Goal: Task Accomplishment & Management: Manage account settings

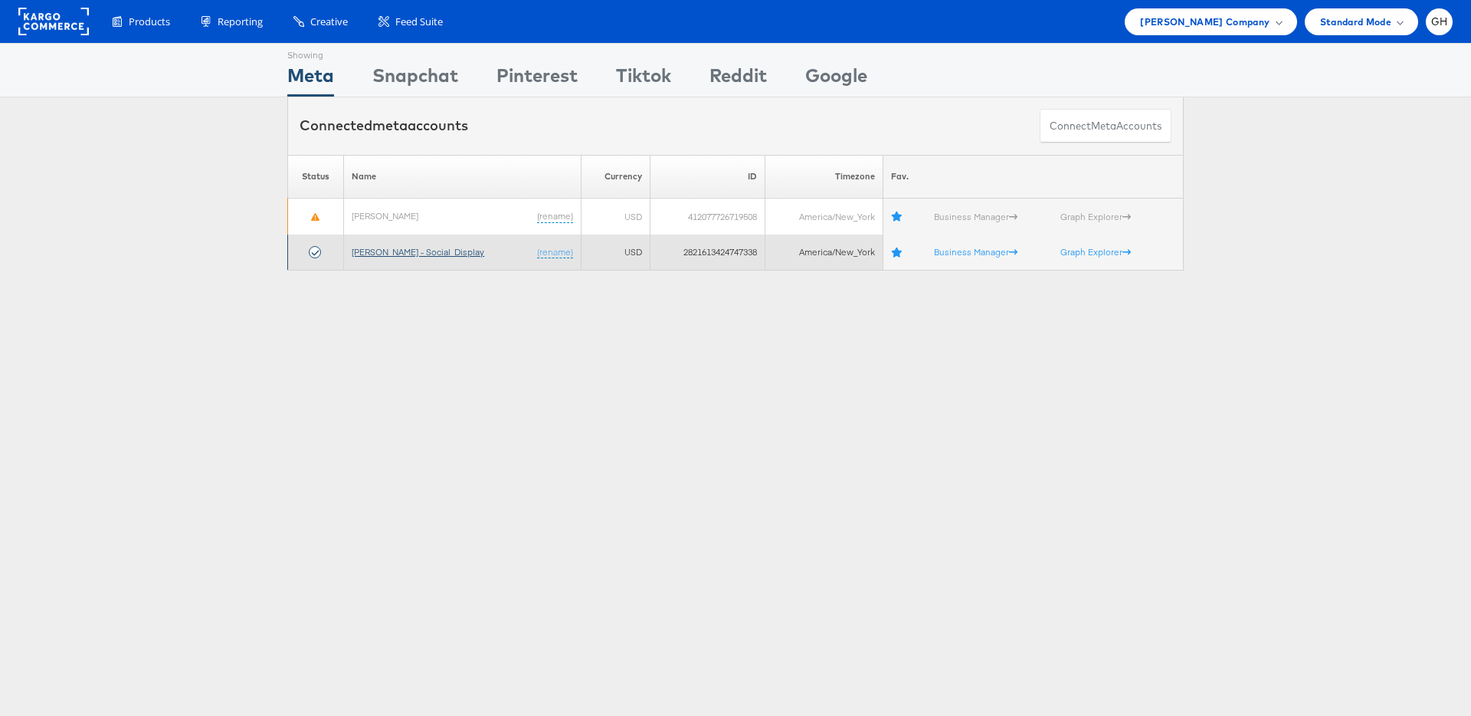
click at [402, 251] on link "[PERSON_NAME] - Social_Display" at bounding box center [418, 251] width 133 height 11
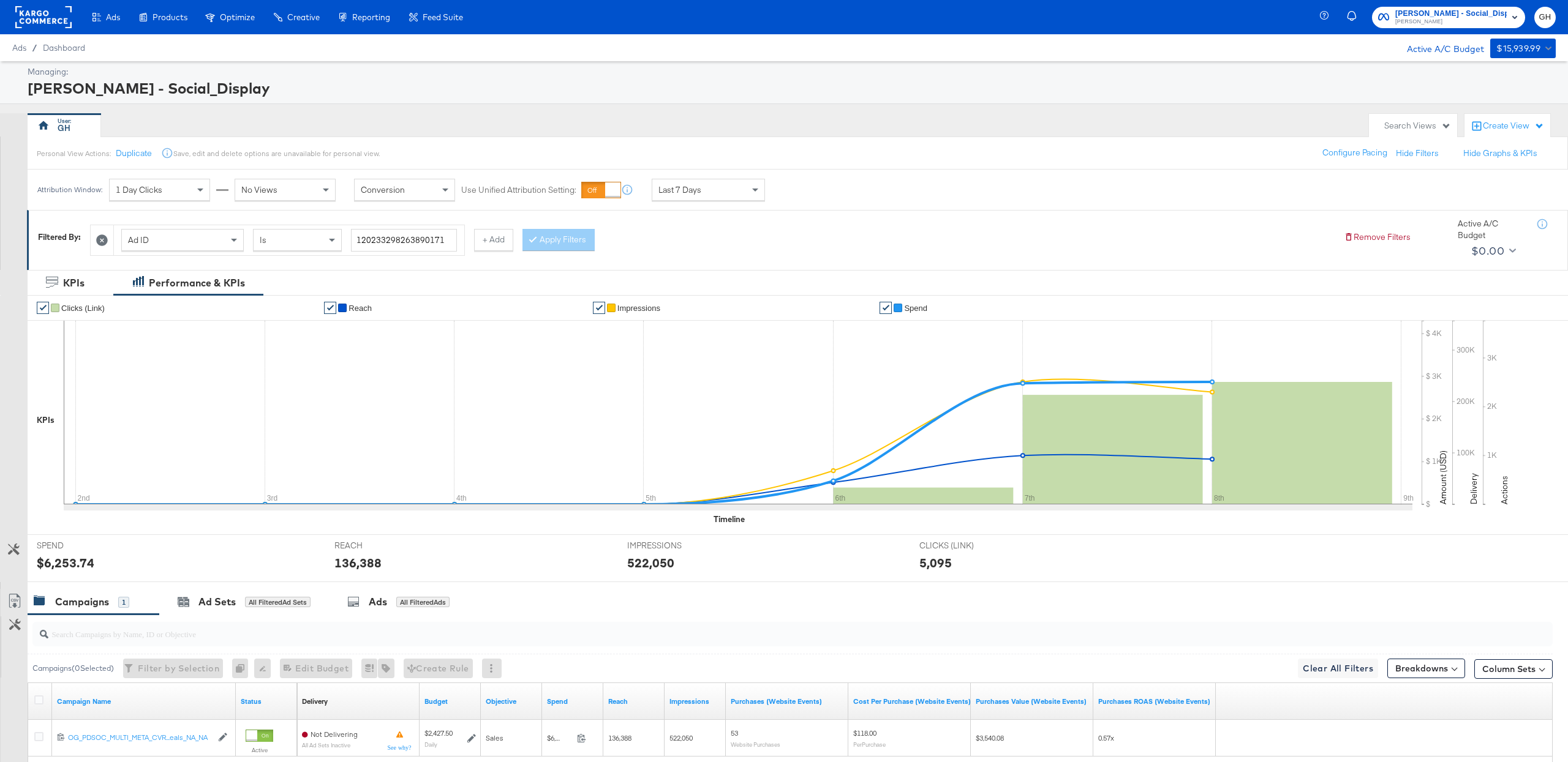
click at [101, 240] on icon at bounding box center [101, 240] width 12 height 12
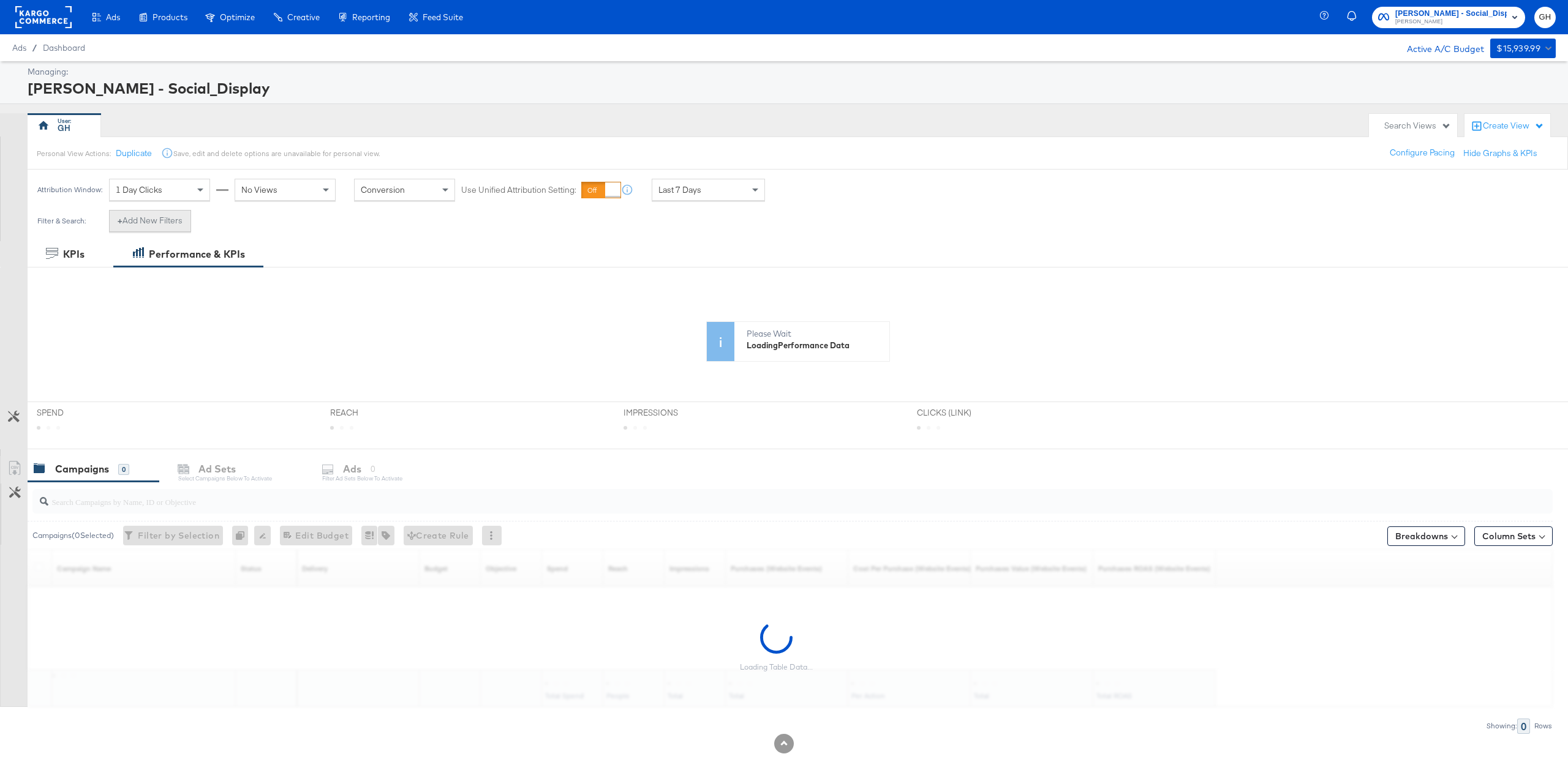
click at [158, 221] on button "+ Add New Filters" at bounding box center [149, 221] width 82 height 22
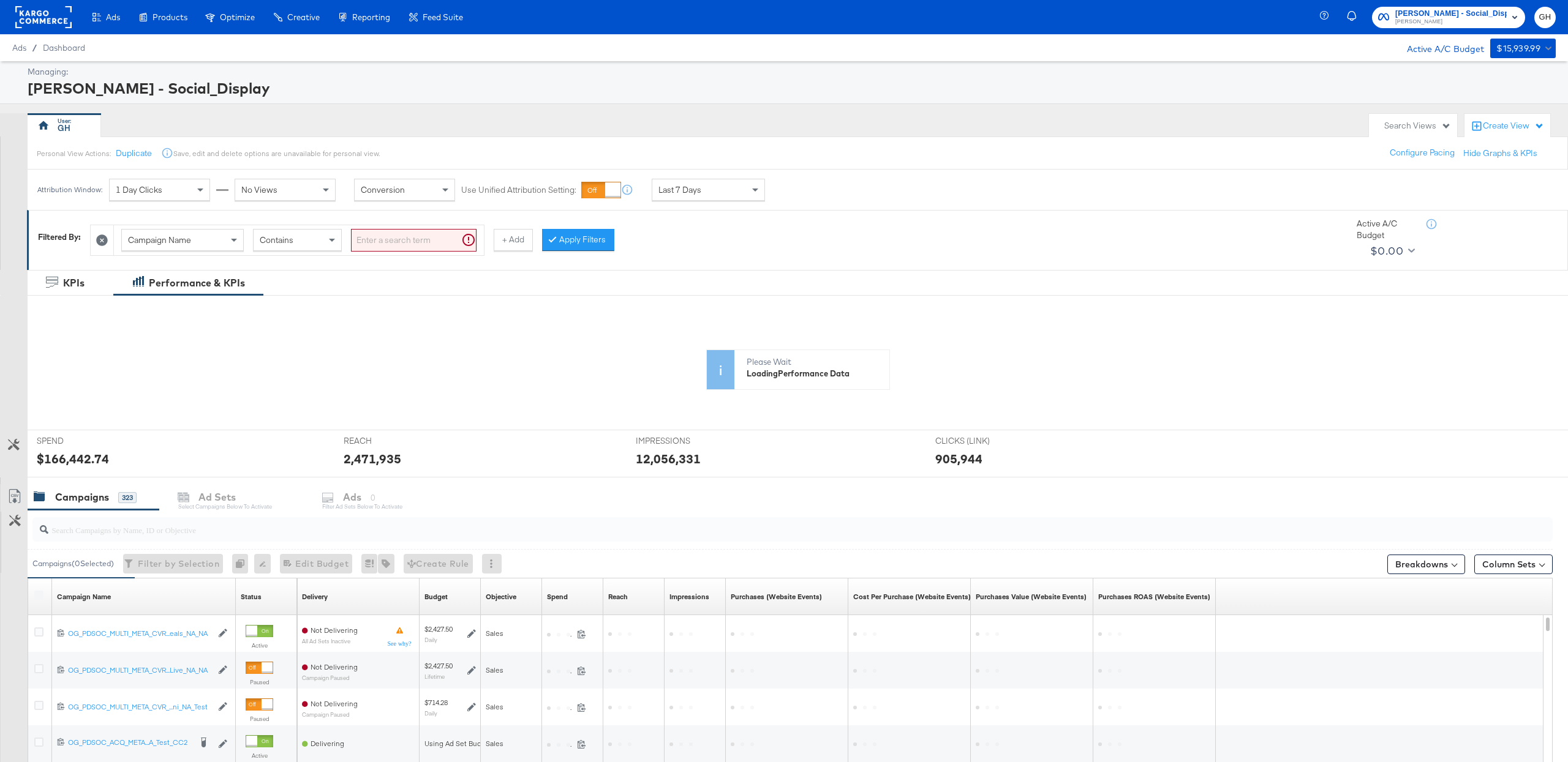
click at [376, 241] on input "search" at bounding box center [413, 240] width 125 height 22
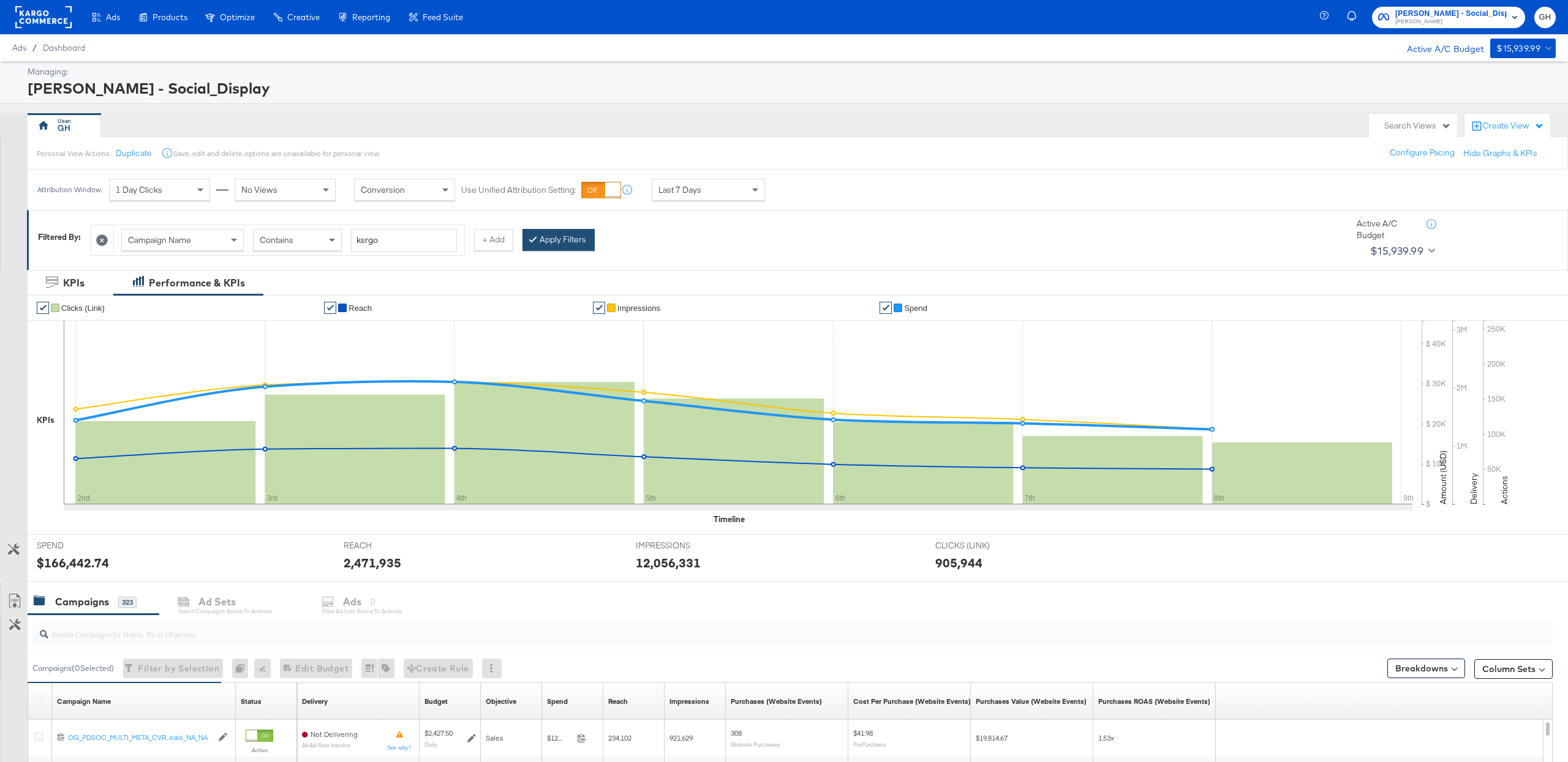
click at [541, 244] on button "Apply Filters" at bounding box center [559, 240] width 72 height 22
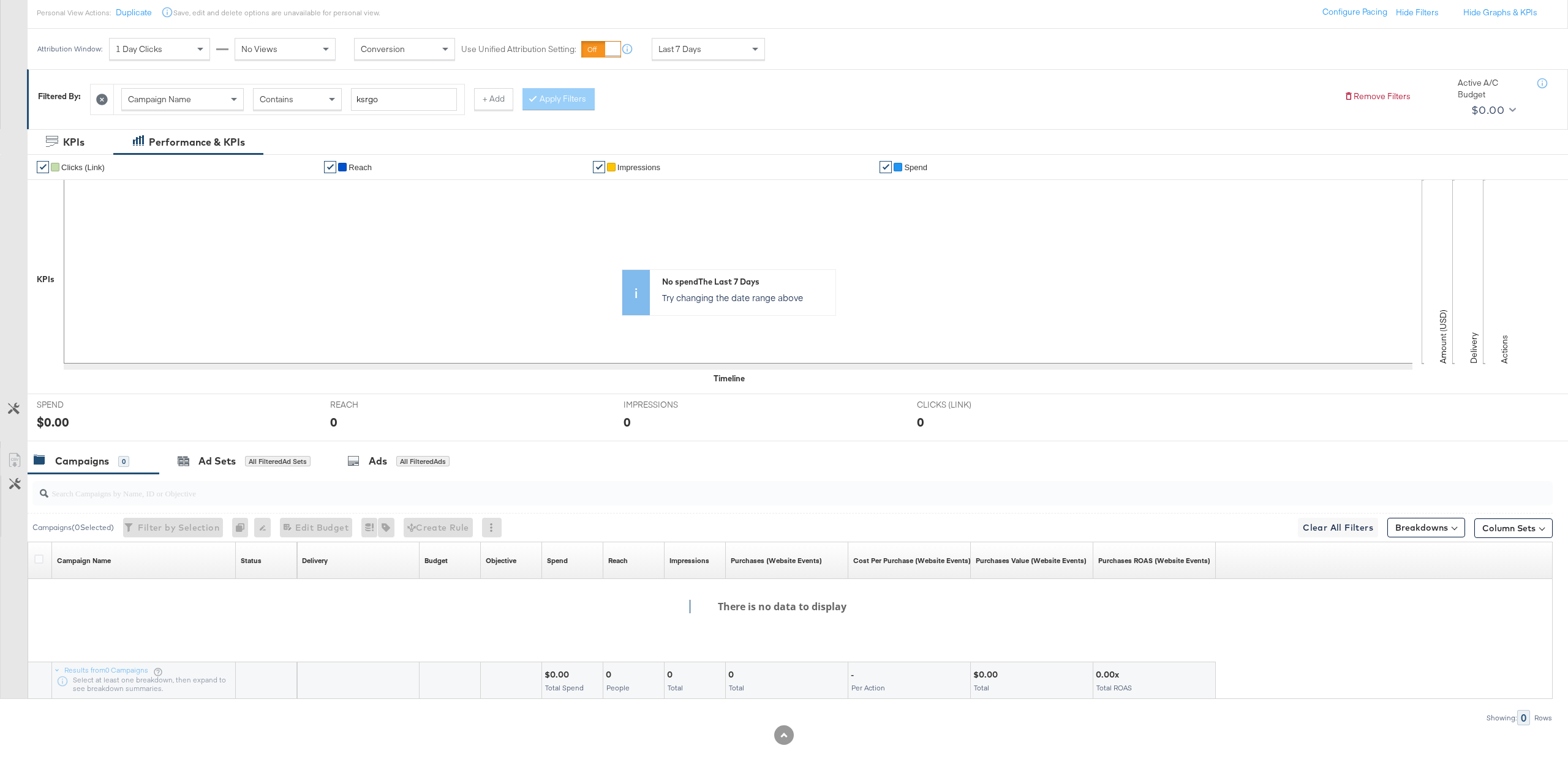
scroll to position [140, 0]
click at [404, 103] on input "ksrgo" at bounding box center [404, 100] width 106 height 22
type input "ksr"
click at [108, 102] on icon at bounding box center [101, 100] width 12 height 12
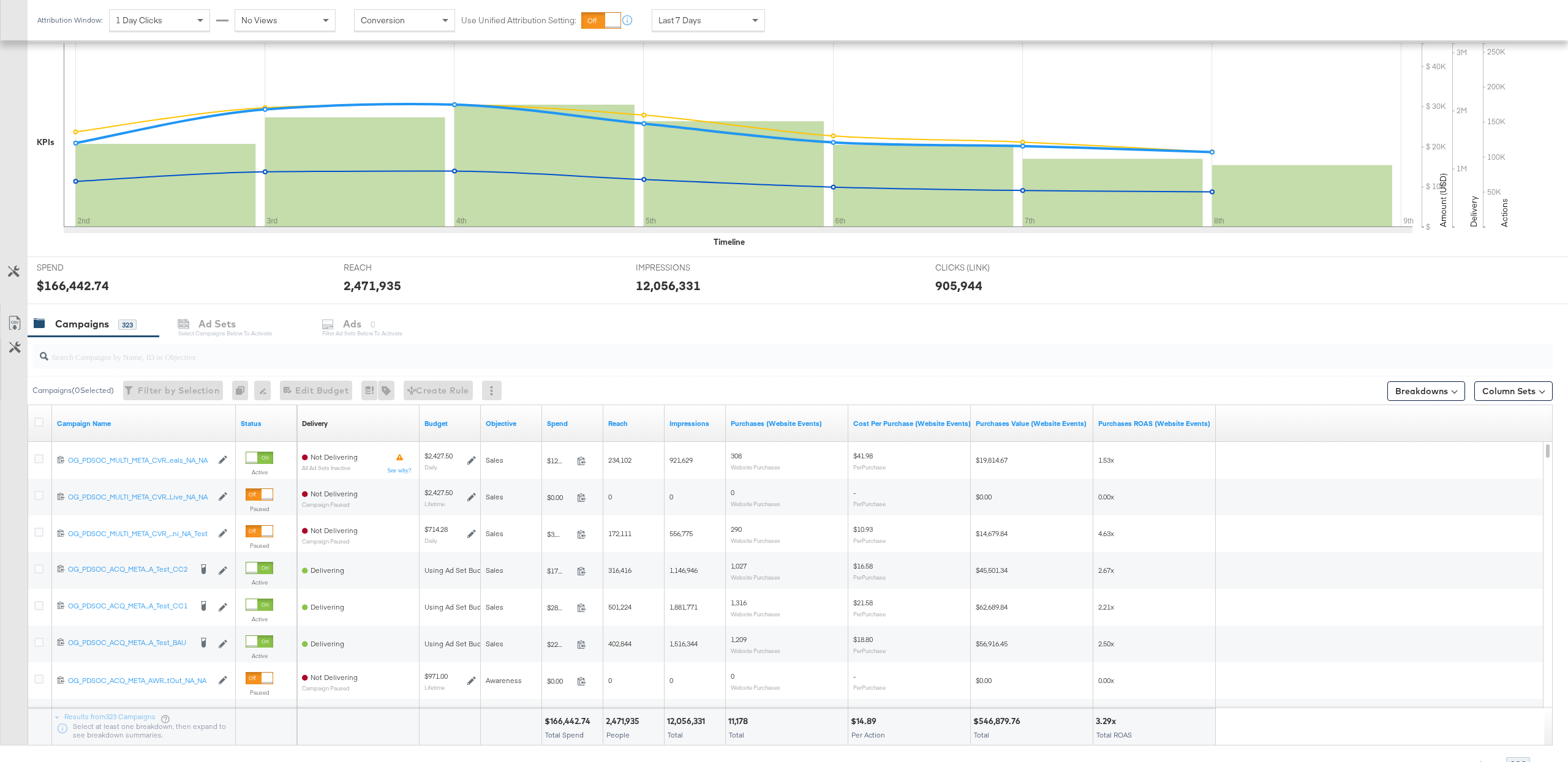
scroll to position [0, 0]
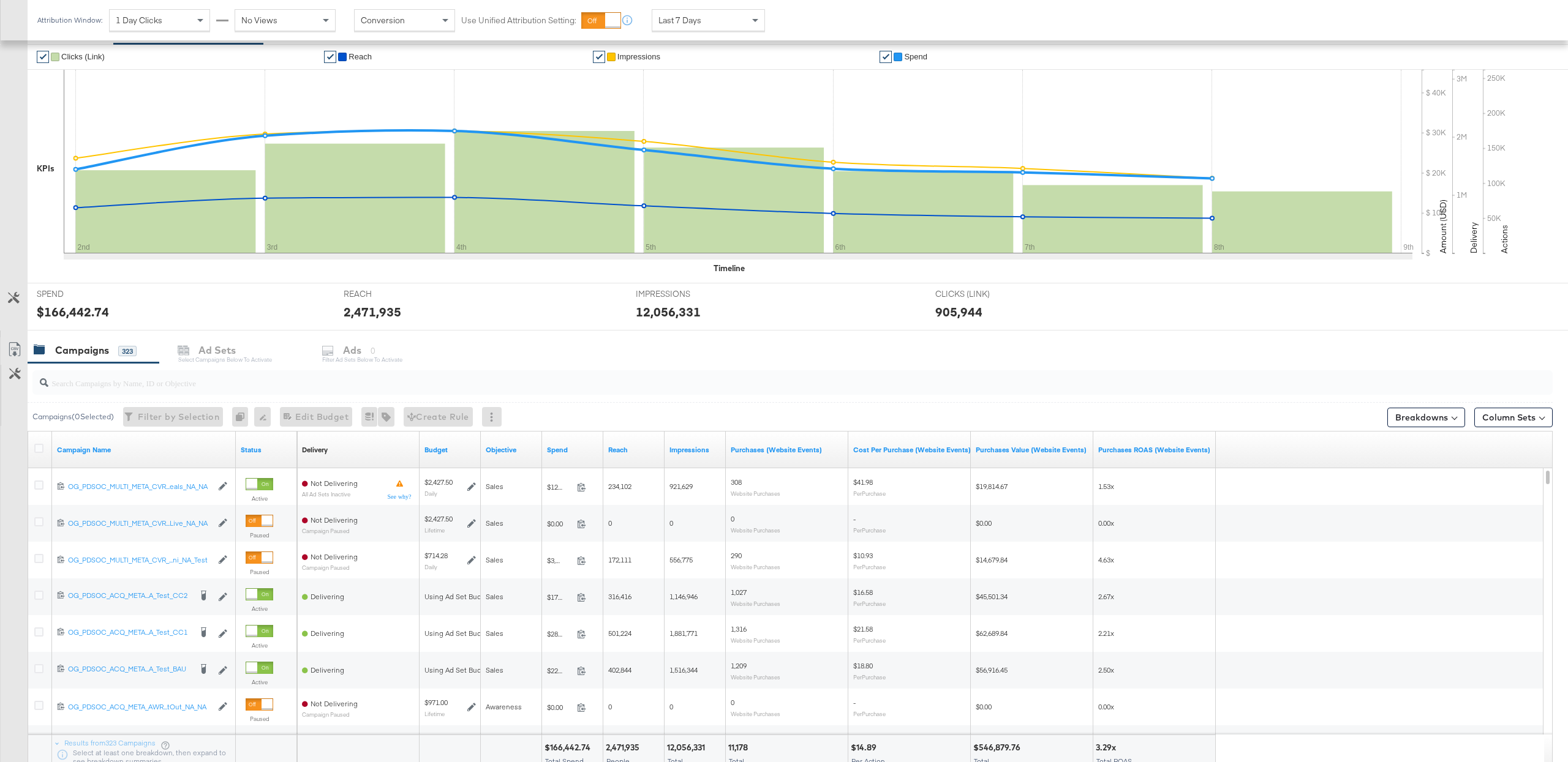
click at [245, 379] on input "search" at bounding box center [729, 378] width 1361 height 24
paste input "OG_PDSOC_MULTI_META_CVR_ASC_GTM_LOWER_KARGO_Test_CC1"
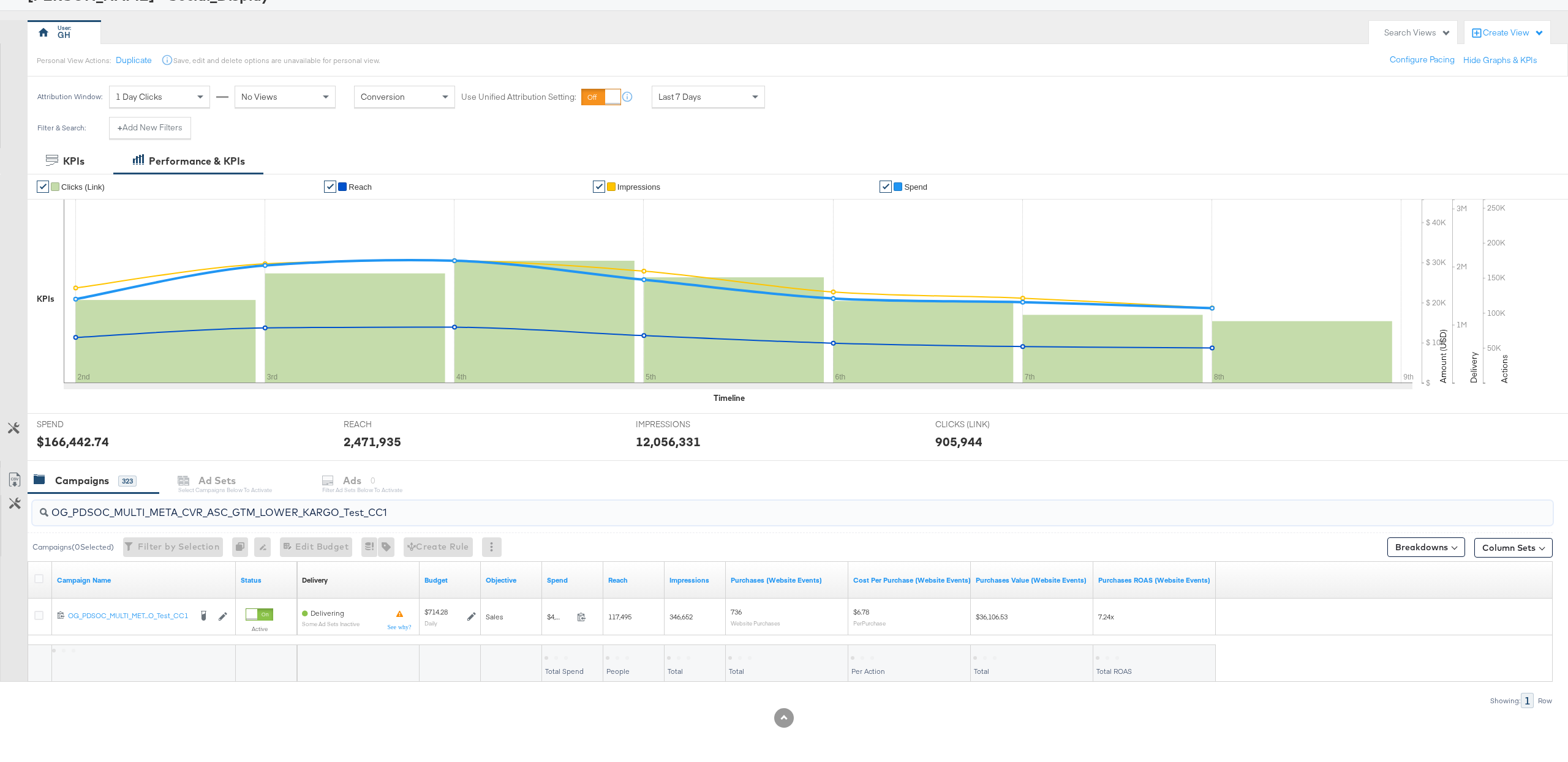
scroll to position [96, 0]
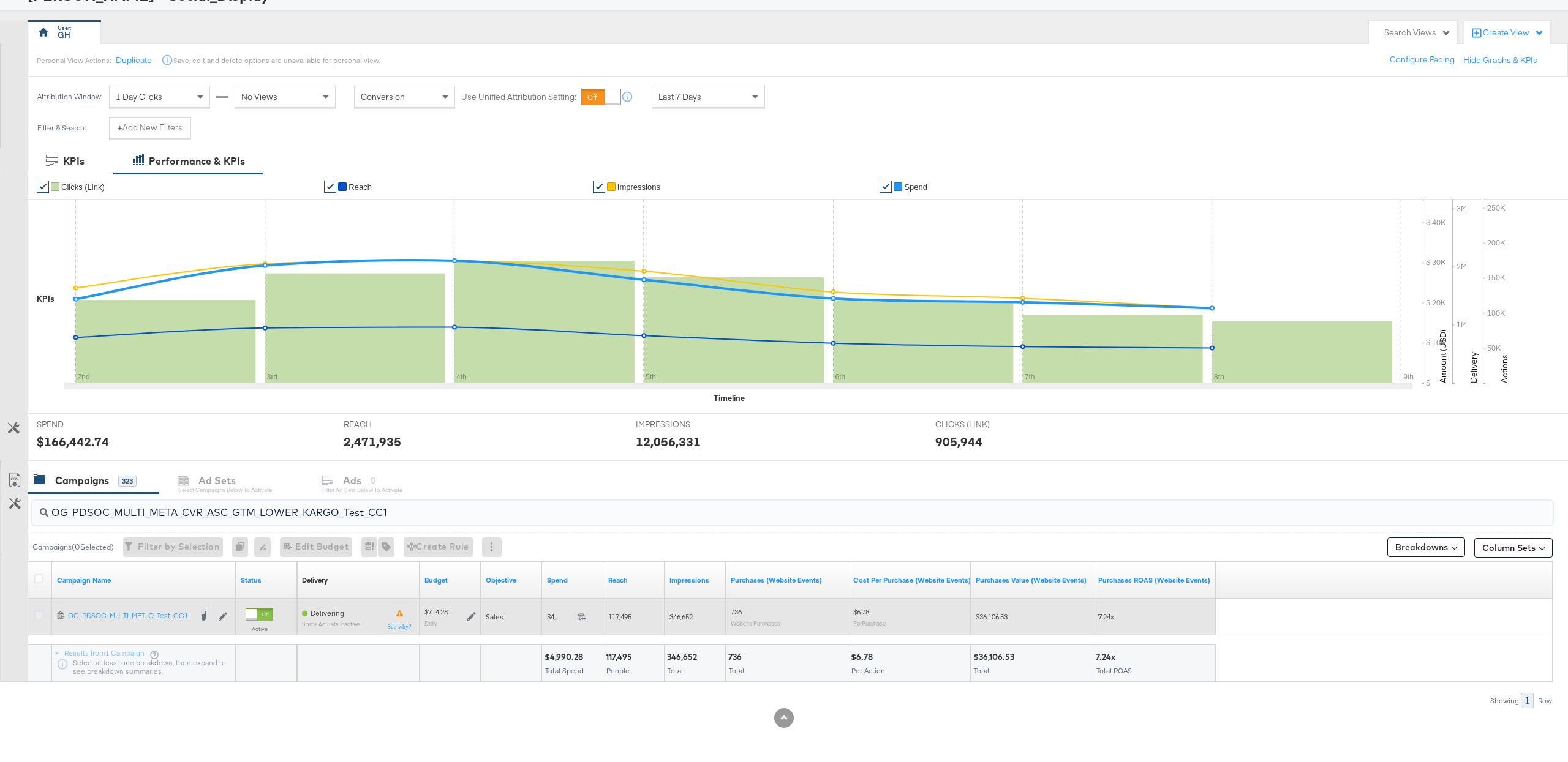
type input "OG_PDSOC_MULTI_META_CVR_ASC_GTM_LOWER_KARGO_Test_CC1"
click at [41, 614] on icon at bounding box center [38, 615] width 9 height 9
click at [0, 0] on input "checkbox" at bounding box center [0, 0] width 0 height 0
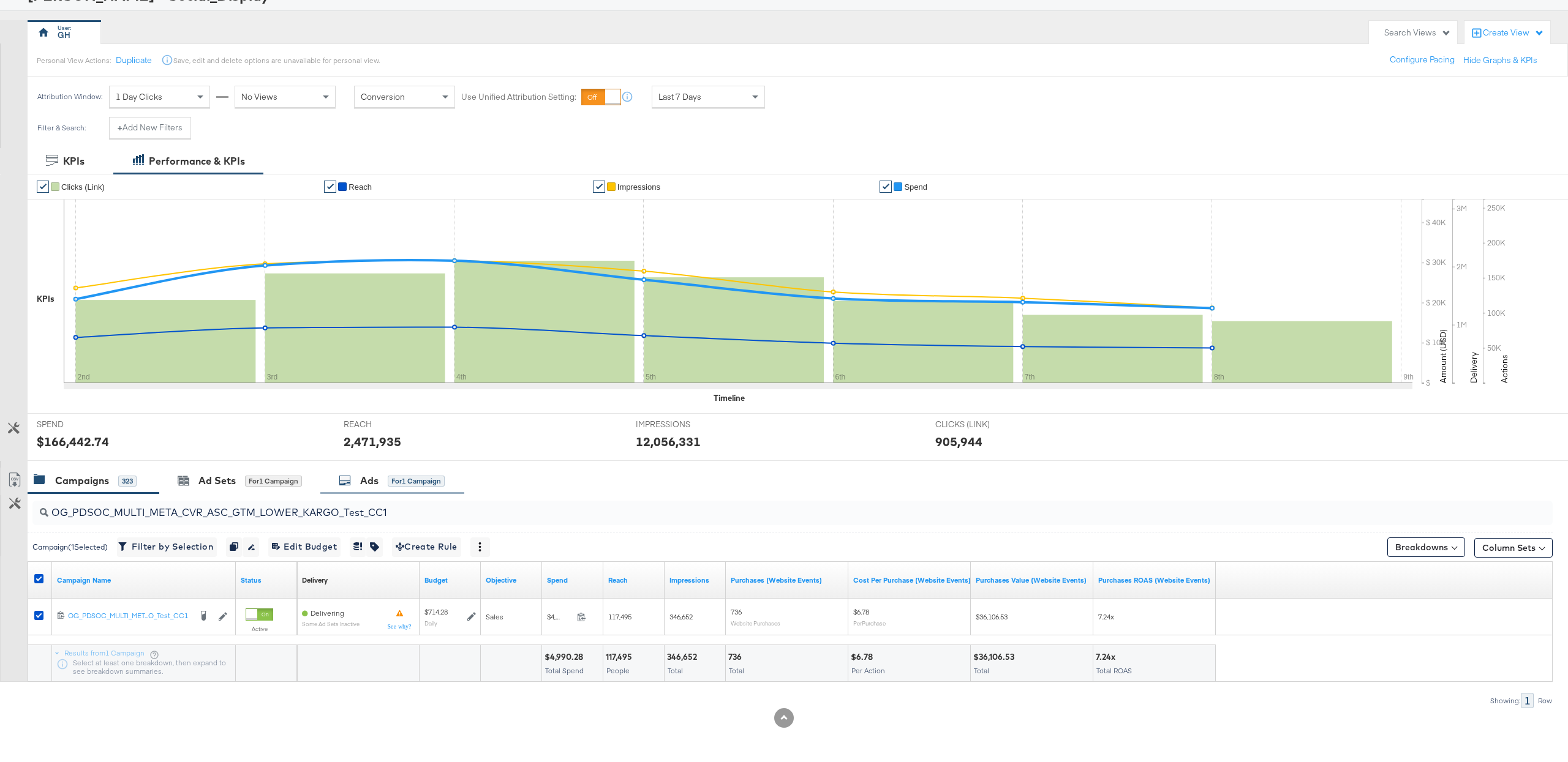
click at [368, 490] on div "Ads for 1 Campaign" at bounding box center [392, 480] width 144 height 26
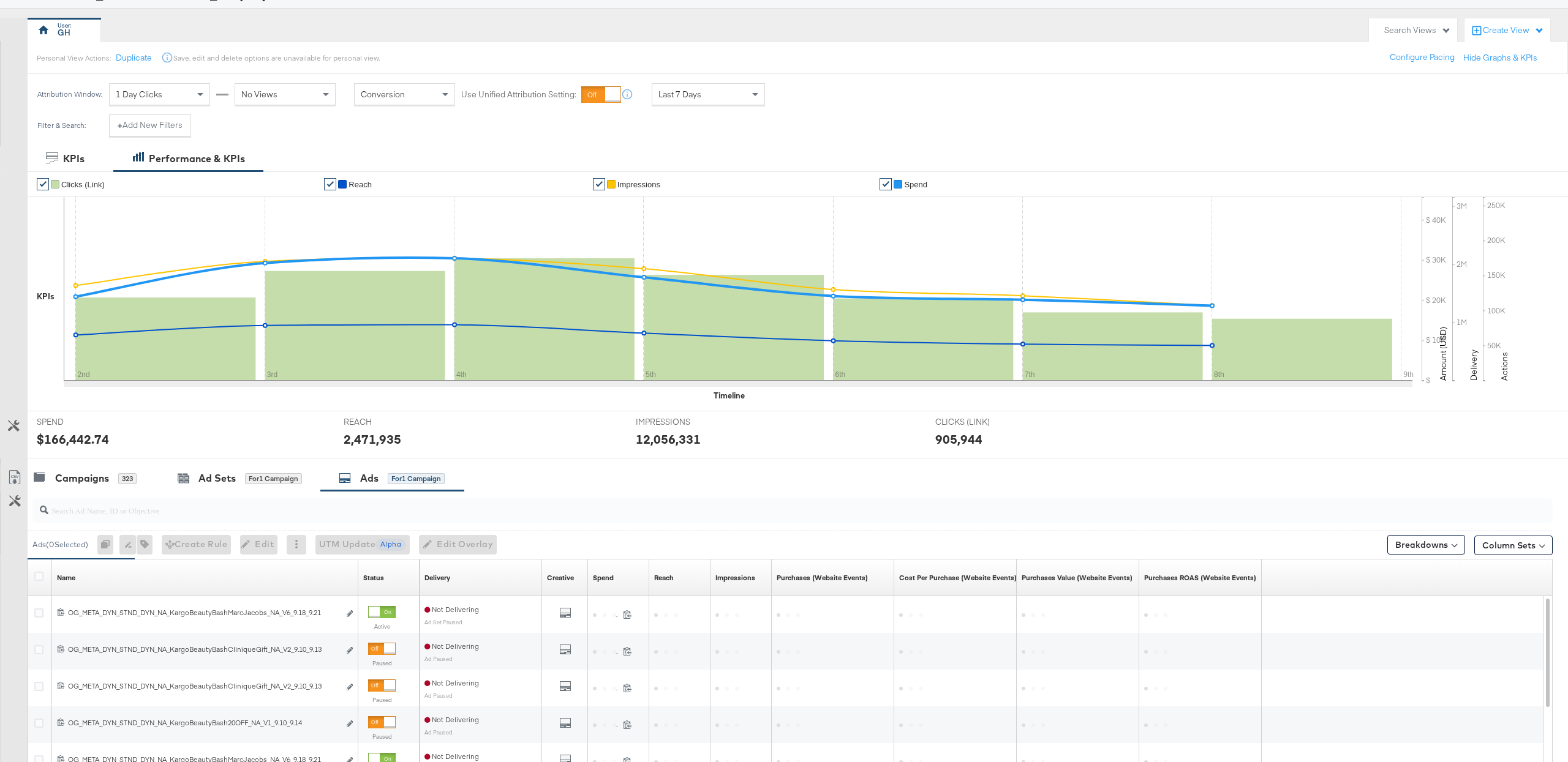
click at [330, 514] on input "search" at bounding box center [729, 506] width 1361 height 24
type input "p"
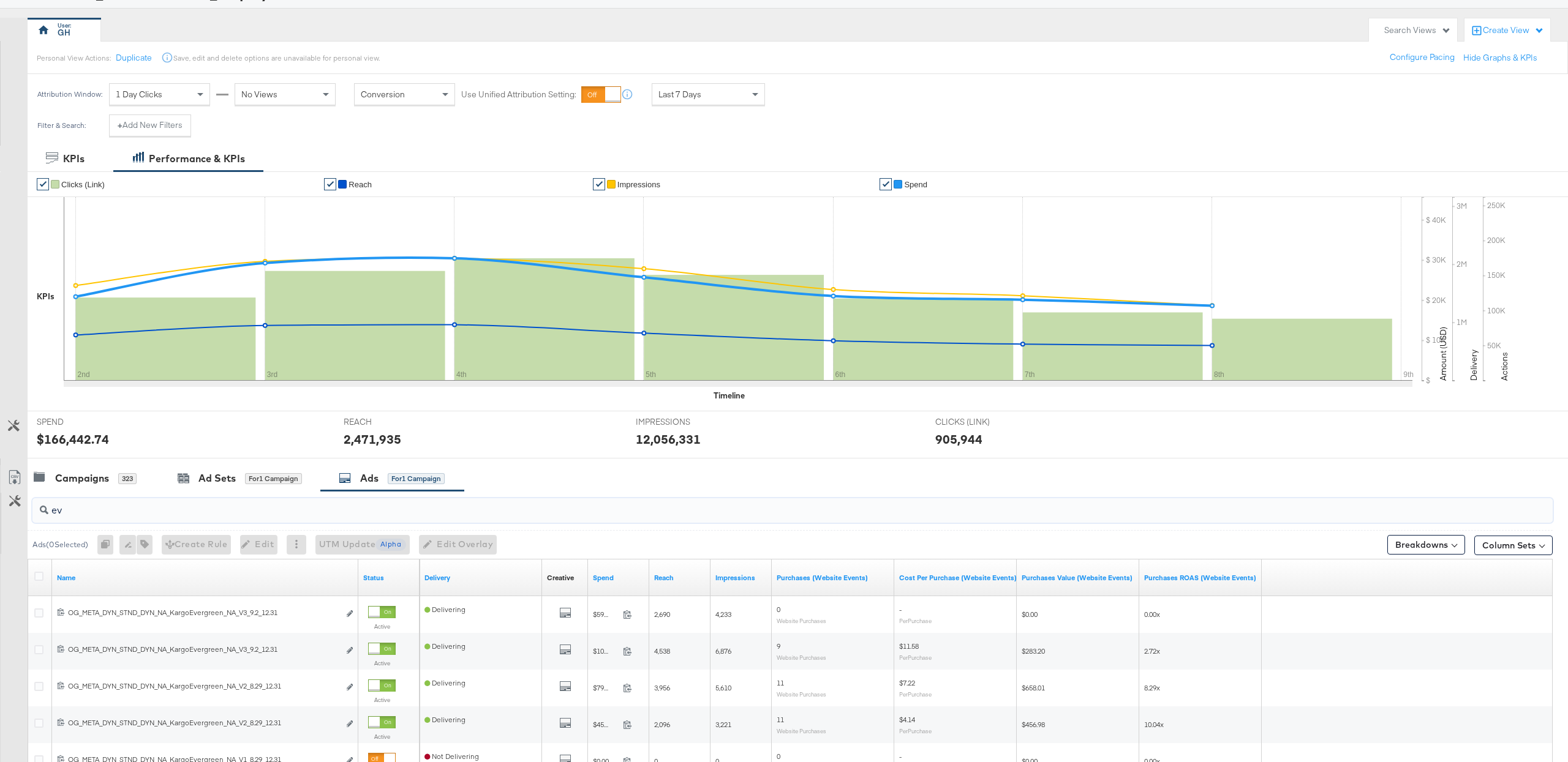
type input "e"
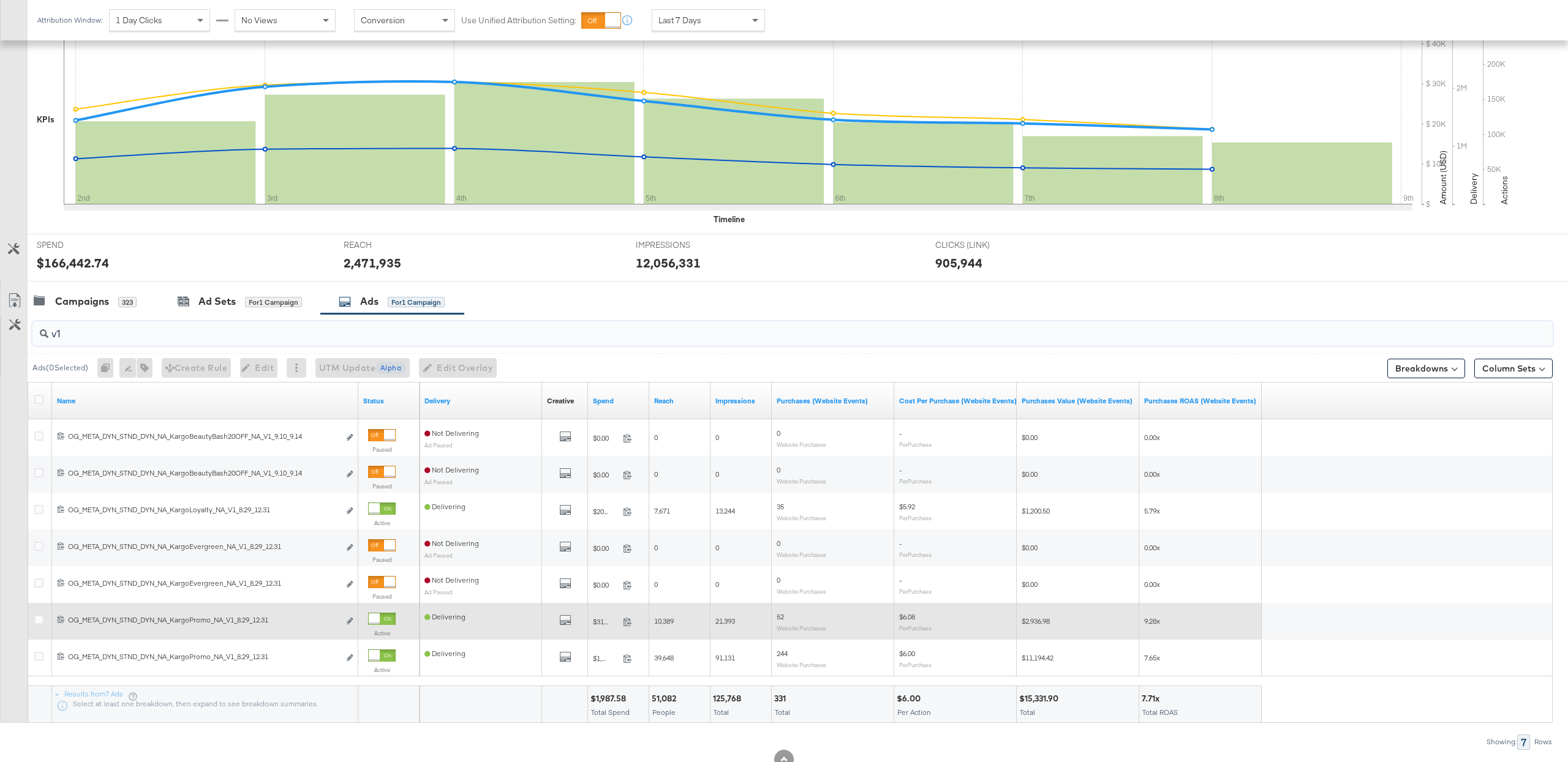
scroll to position [276, 0]
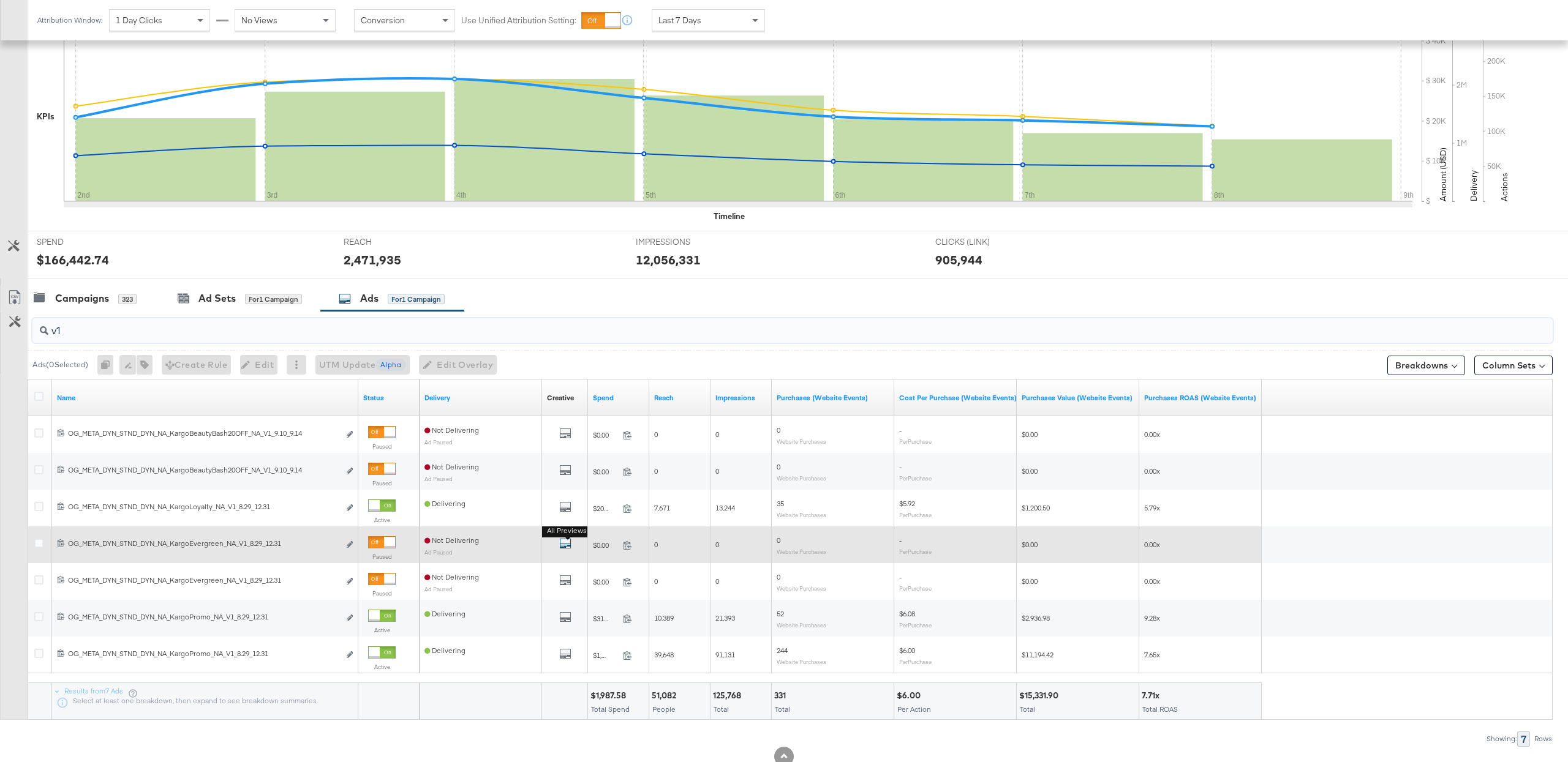
type input "v1"
click at [565, 545] on icon "default" at bounding box center [565, 543] width 12 height 12
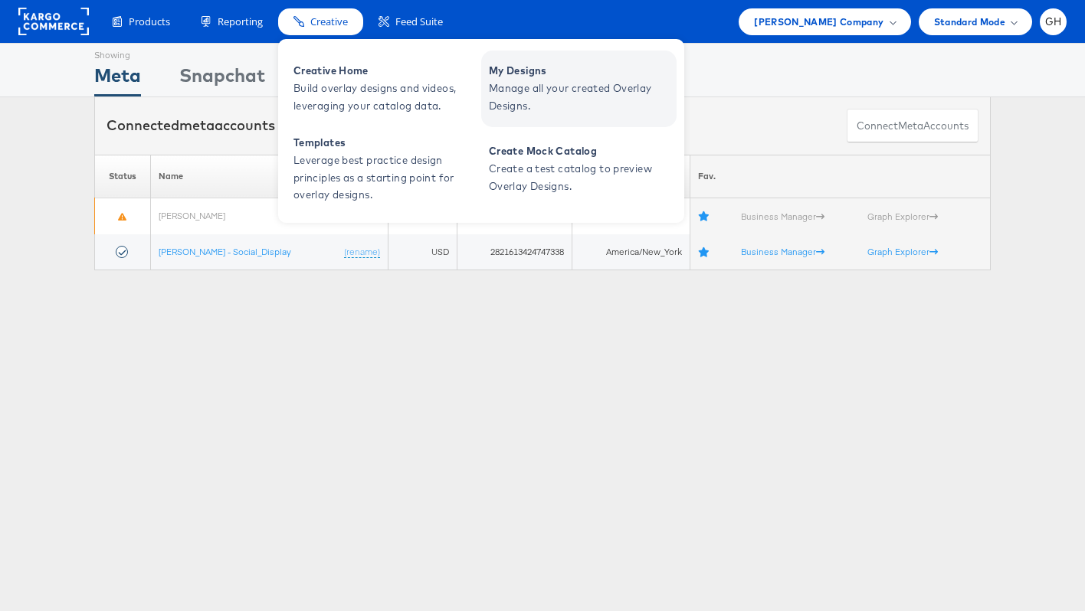
click at [497, 74] on span "My Designs" at bounding box center [581, 71] width 184 height 18
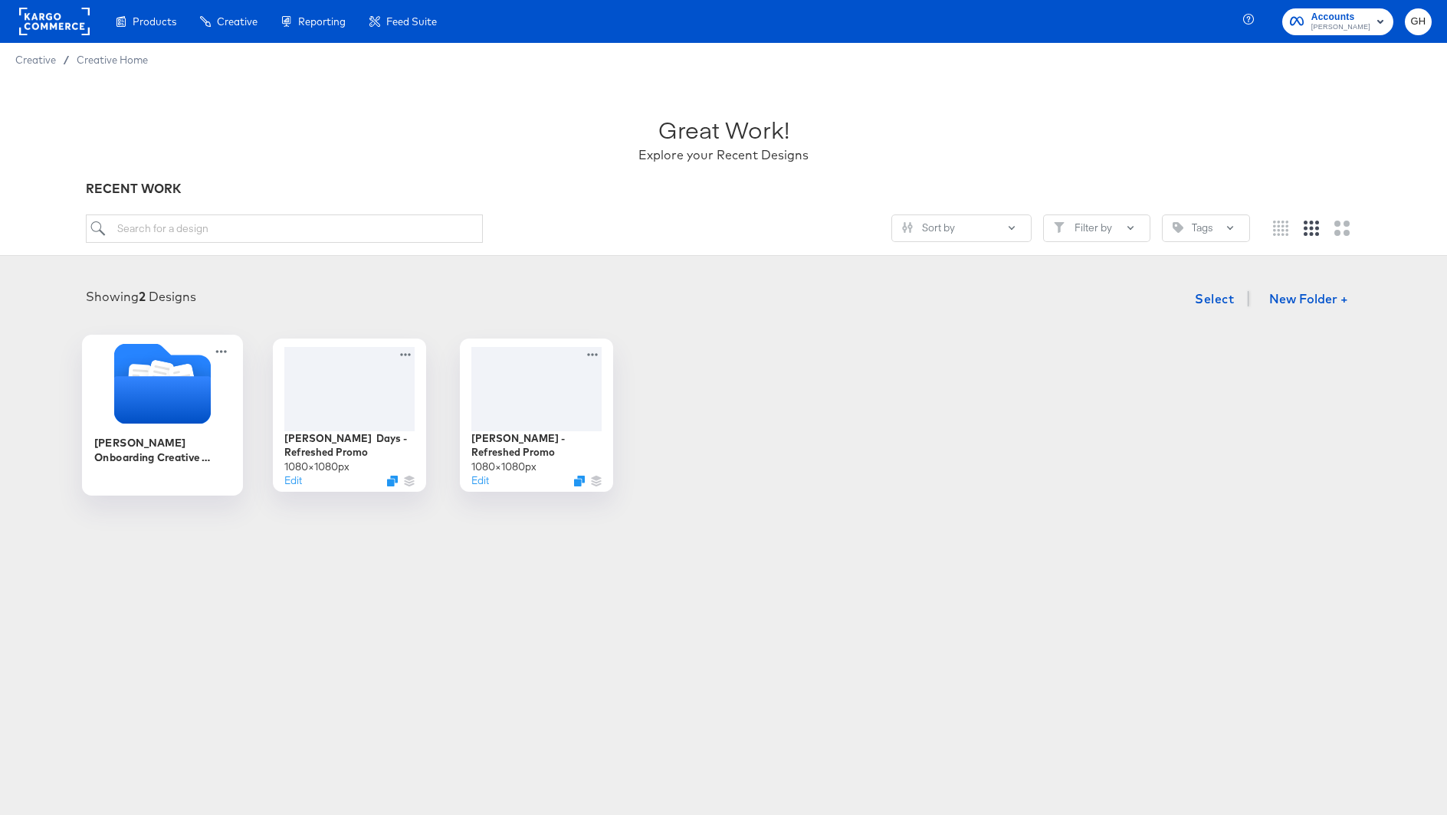
click at [170, 398] on icon "Folder" at bounding box center [162, 400] width 97 height 48
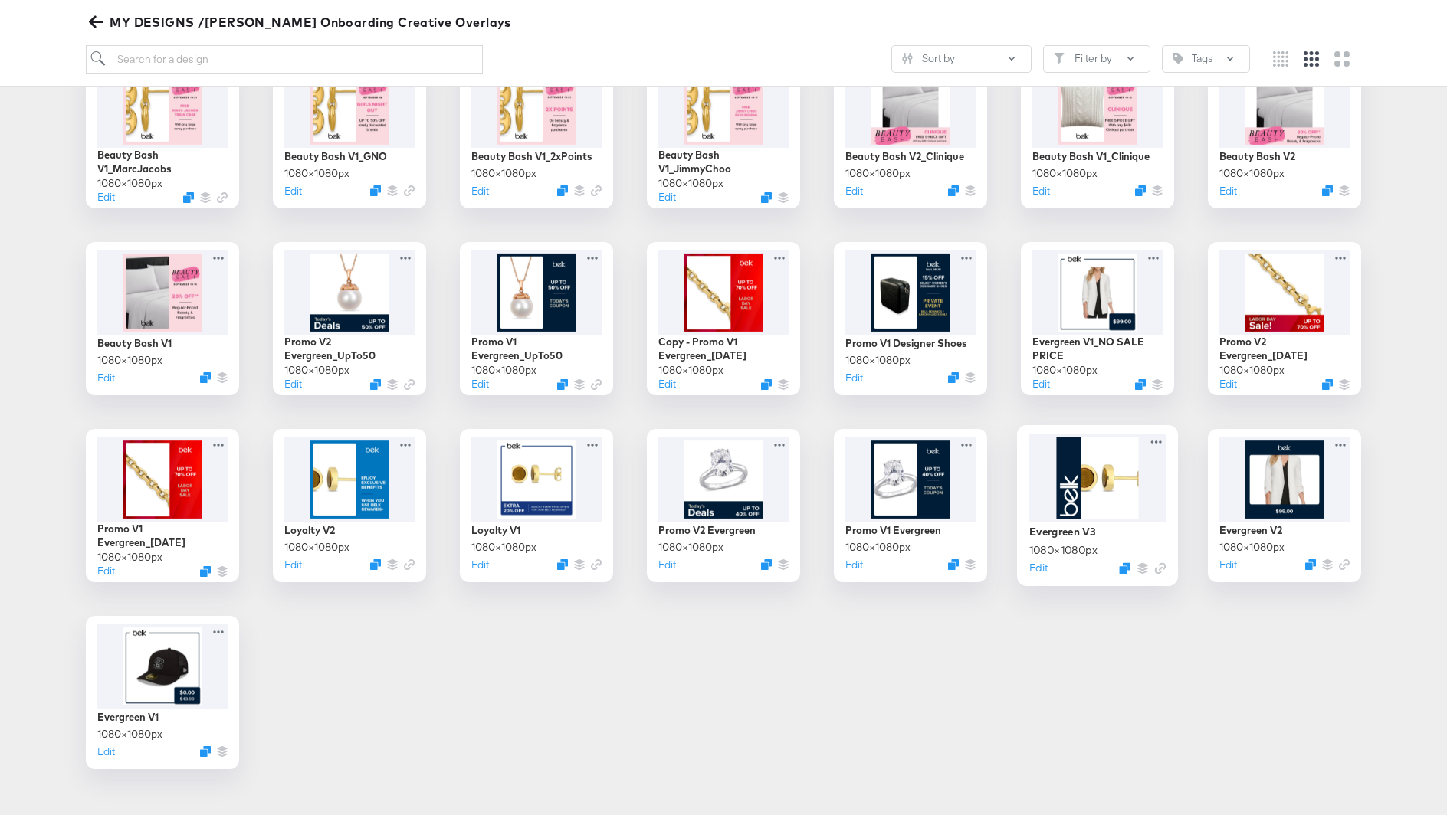
scroll to position [488, 0]
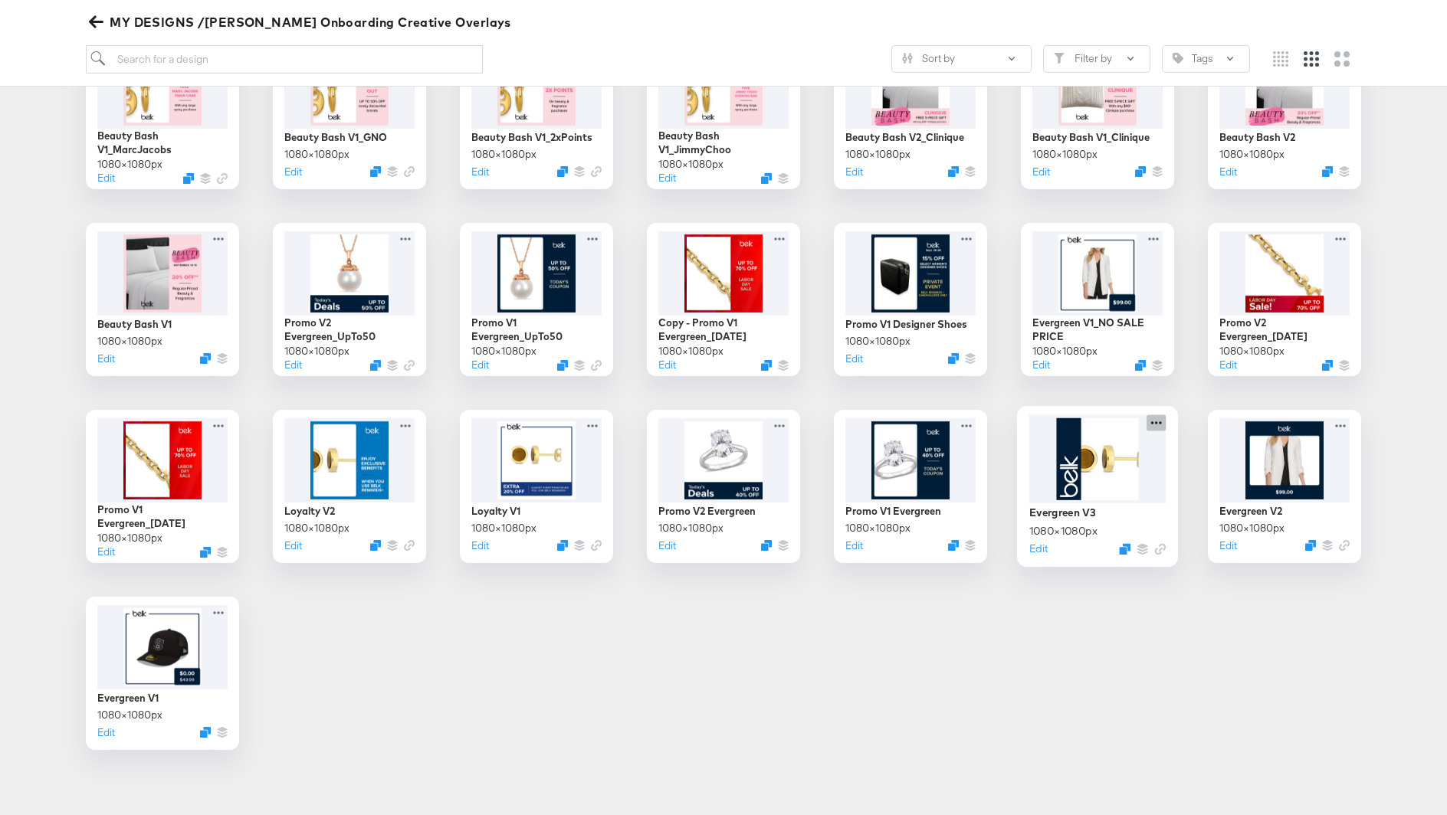
click at [1152, 420] on icon at bounding box center [1155, 423] width 19 height 16
click at [1122, 490] on div at bounding box center [1097, 459] width 137 height 89
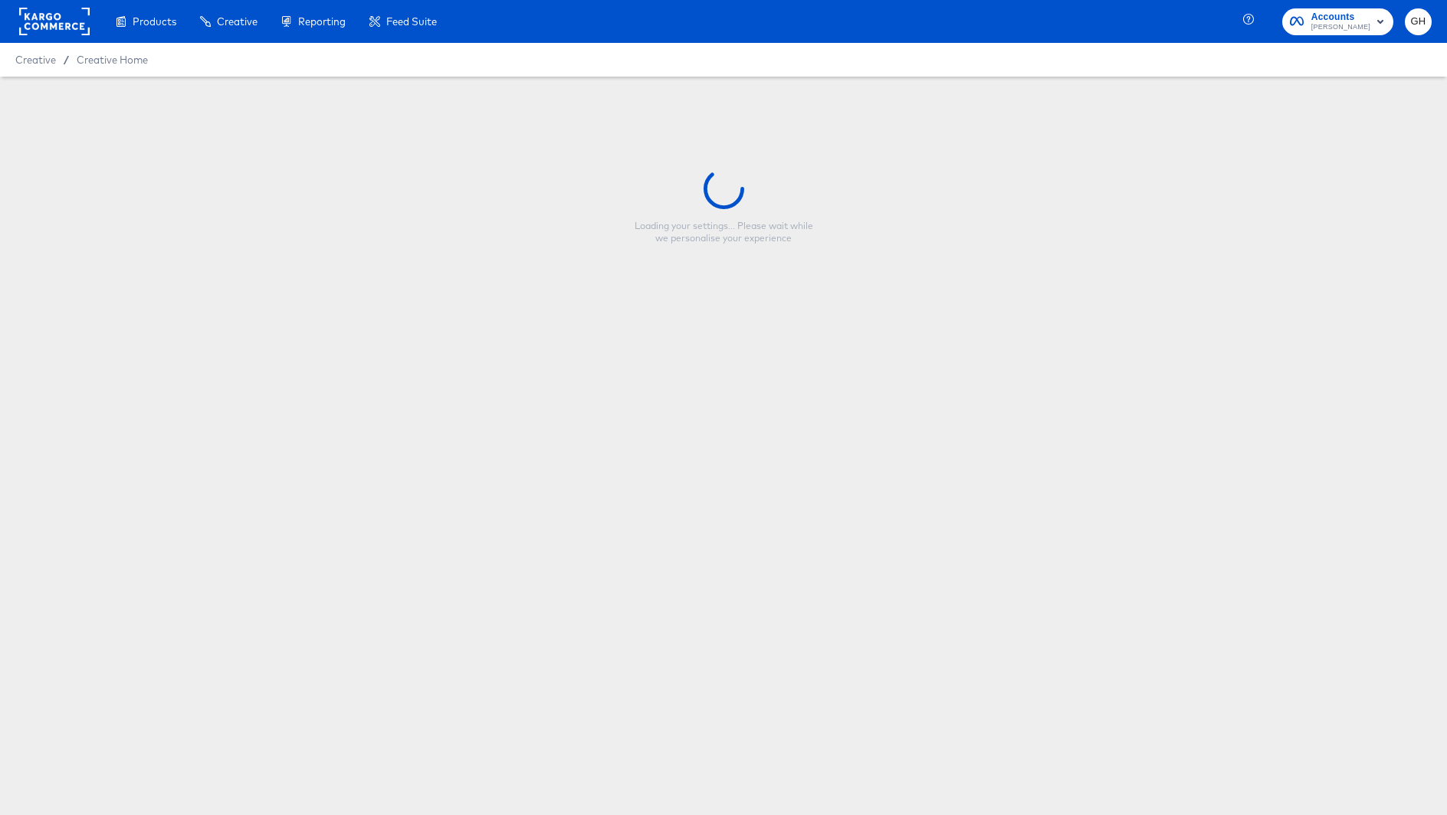
type input "Evergreen V3"
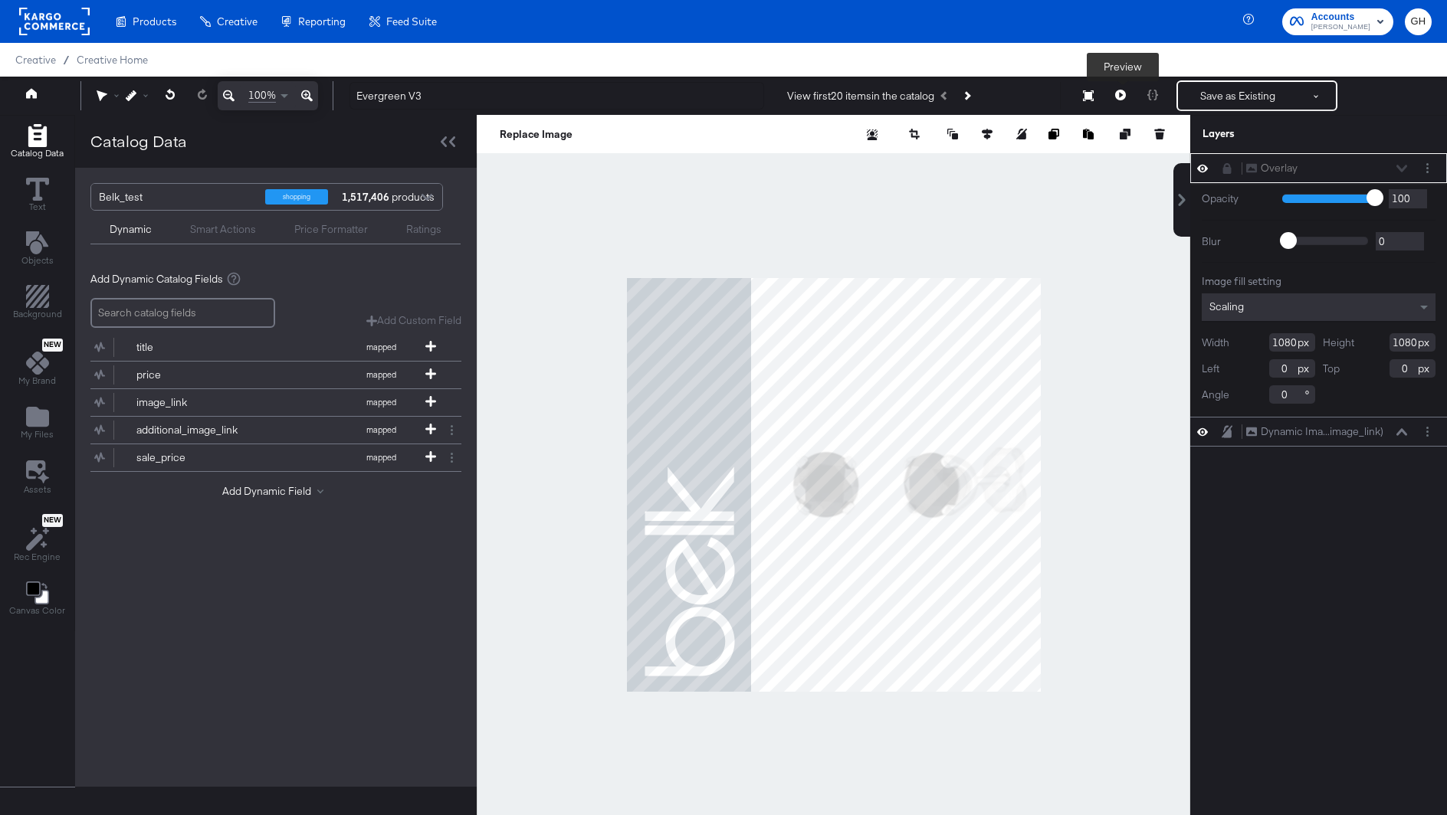
click at [1119, 94] on icon at bounding box center [1120, 95] width 11 height 11
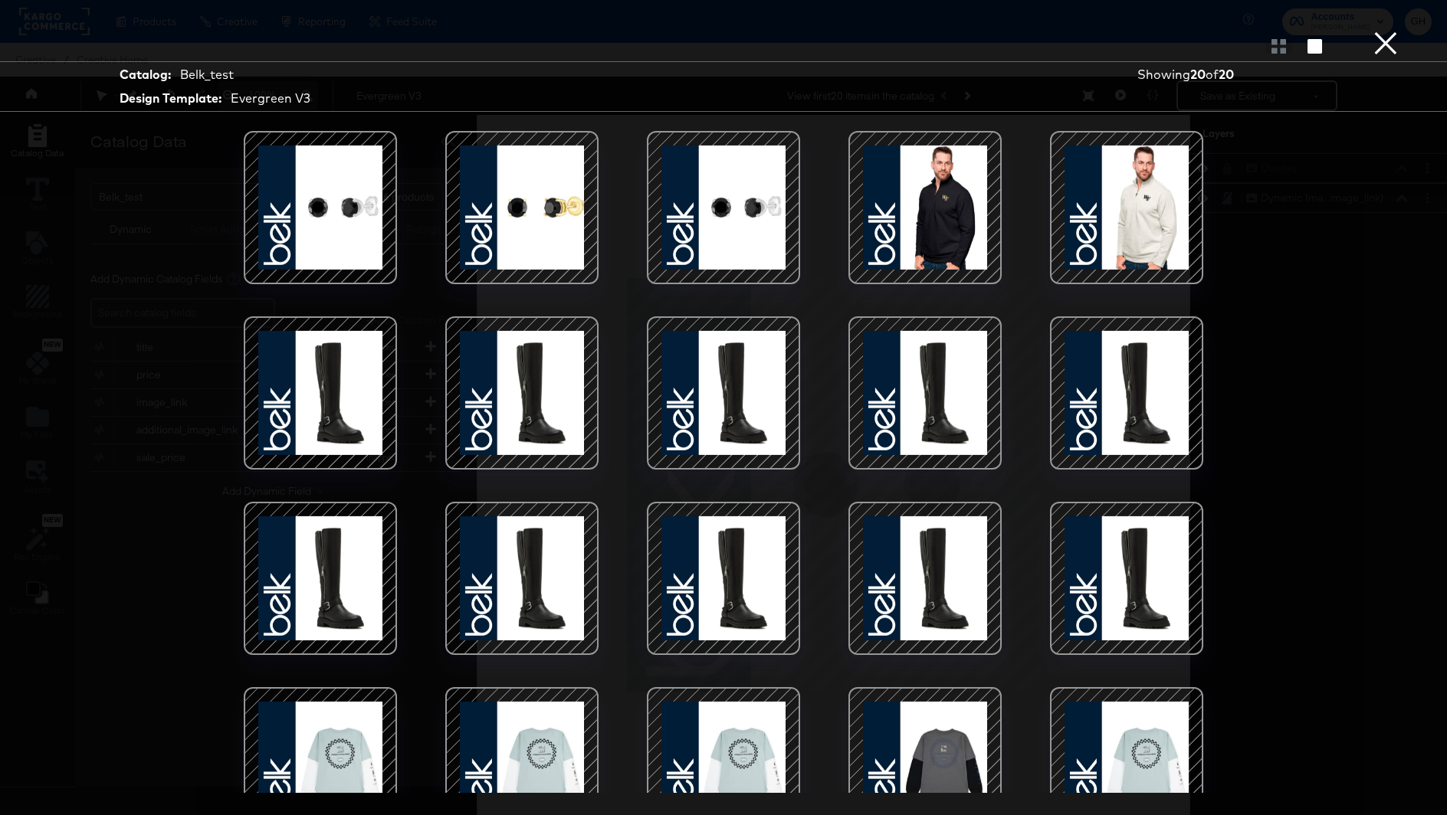
click at [922, 211] on div at bounding box center [925, 208] width 130 height 130
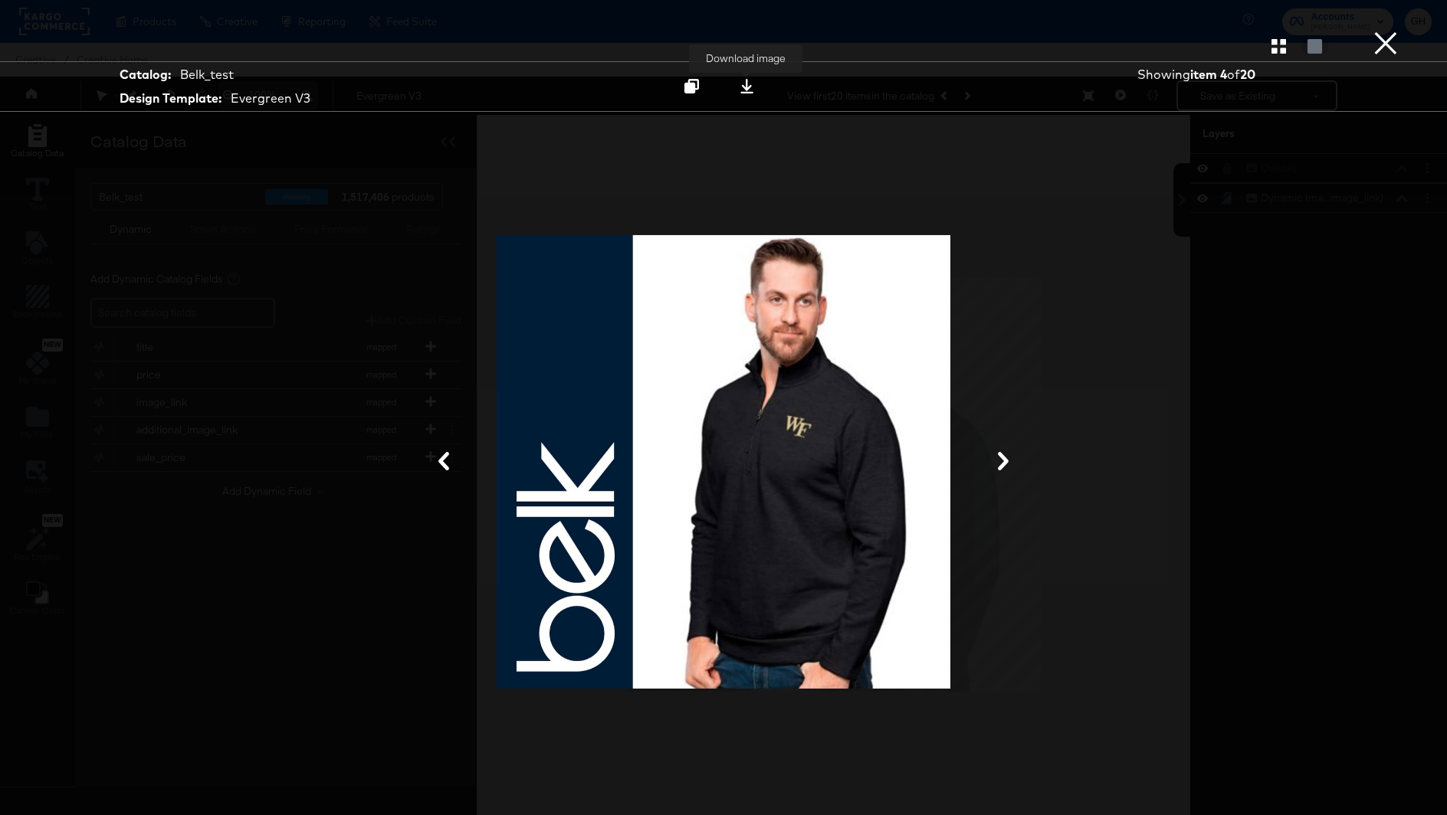
click at [743, 78] on div at bounding box center [746, 86] width 21 height 16
click at [1388, 31] on button "×" at bounding box center [1385, 15] width 31 height 31
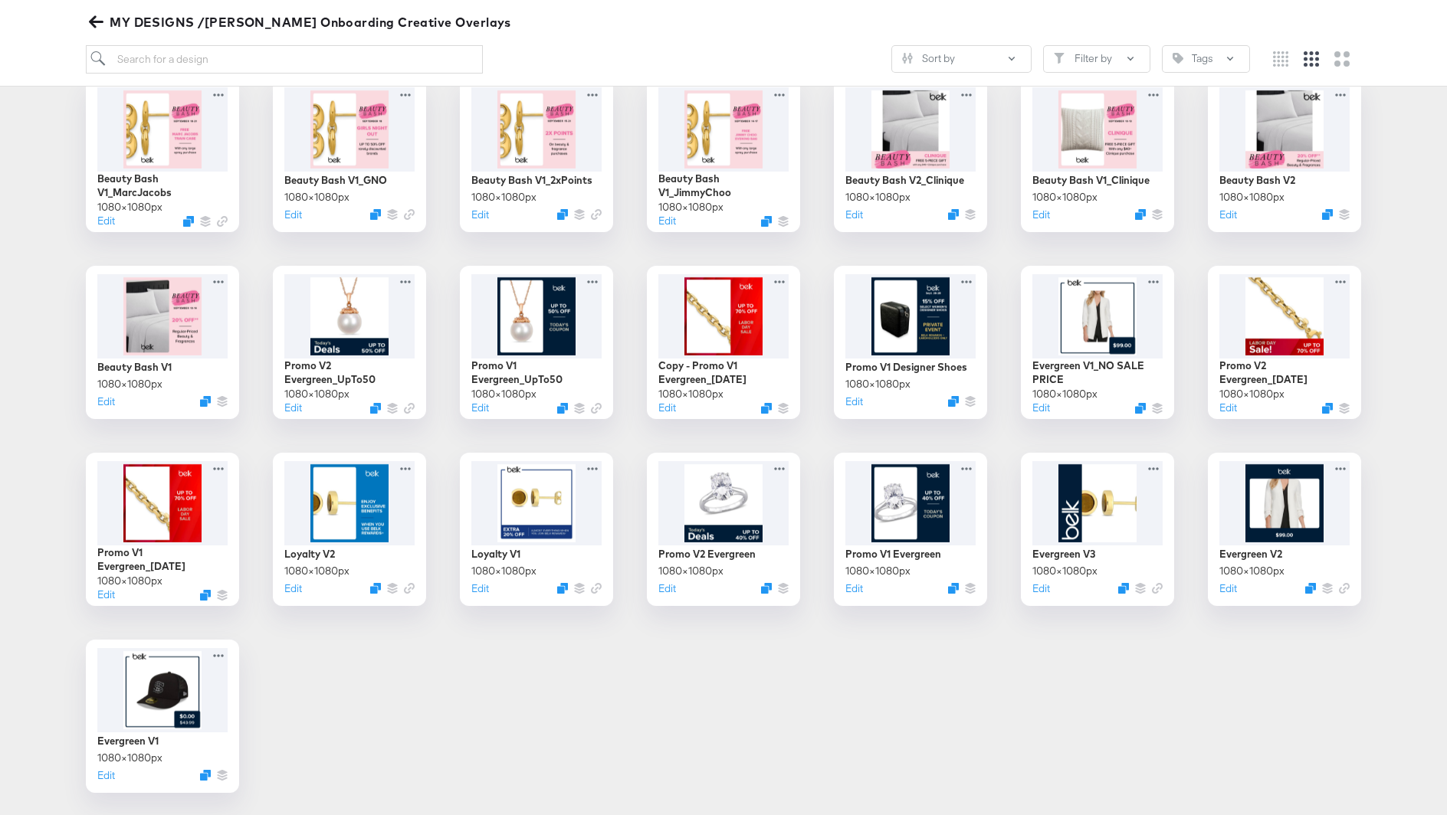
scroll to position [495, 0]
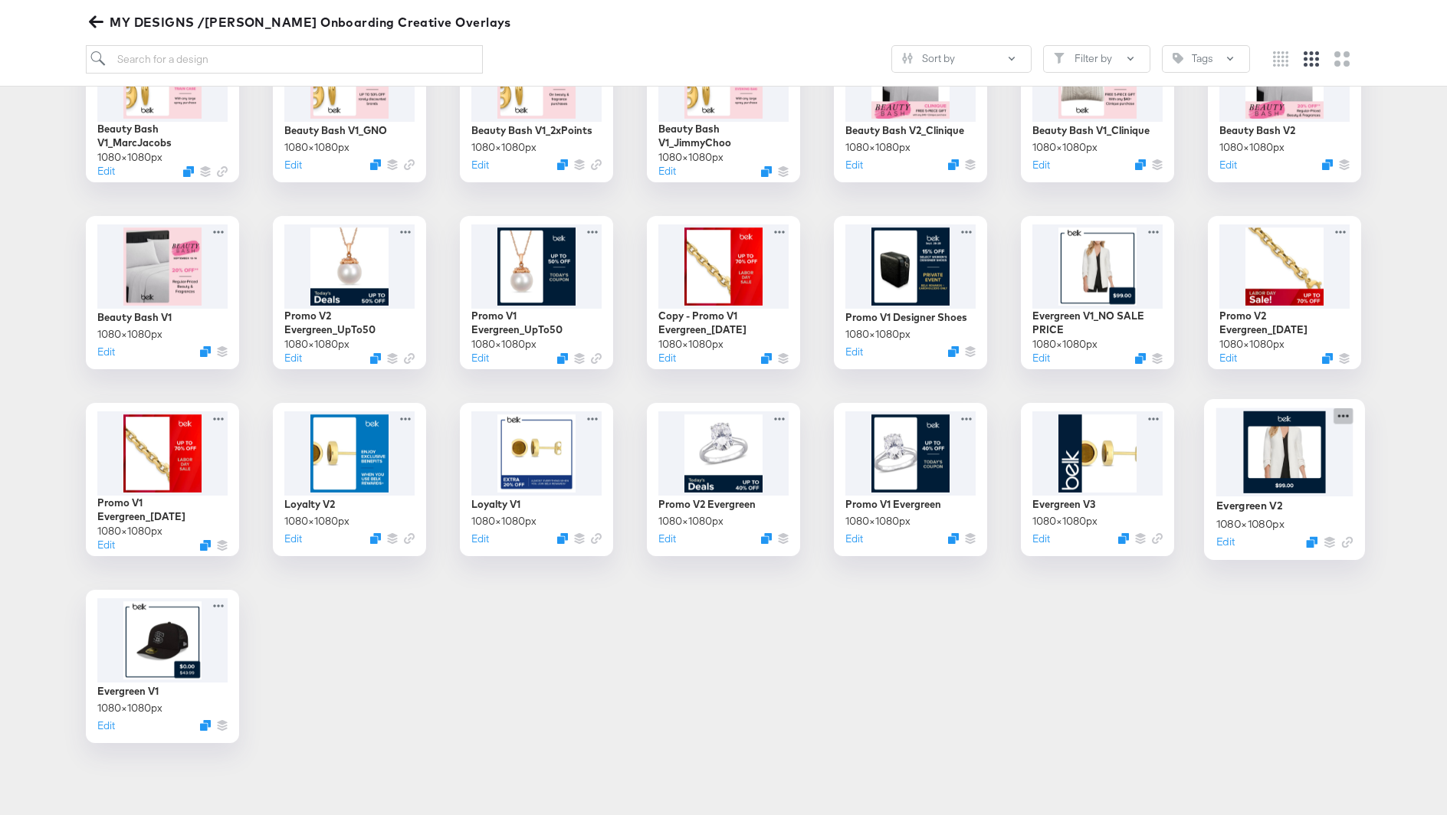
click at [1336, 414] on icon at bounding box center [1342, 416] width 19 height 16
click at [1351, 447] on div at bounding box center [1284, 452] width 137 height 89
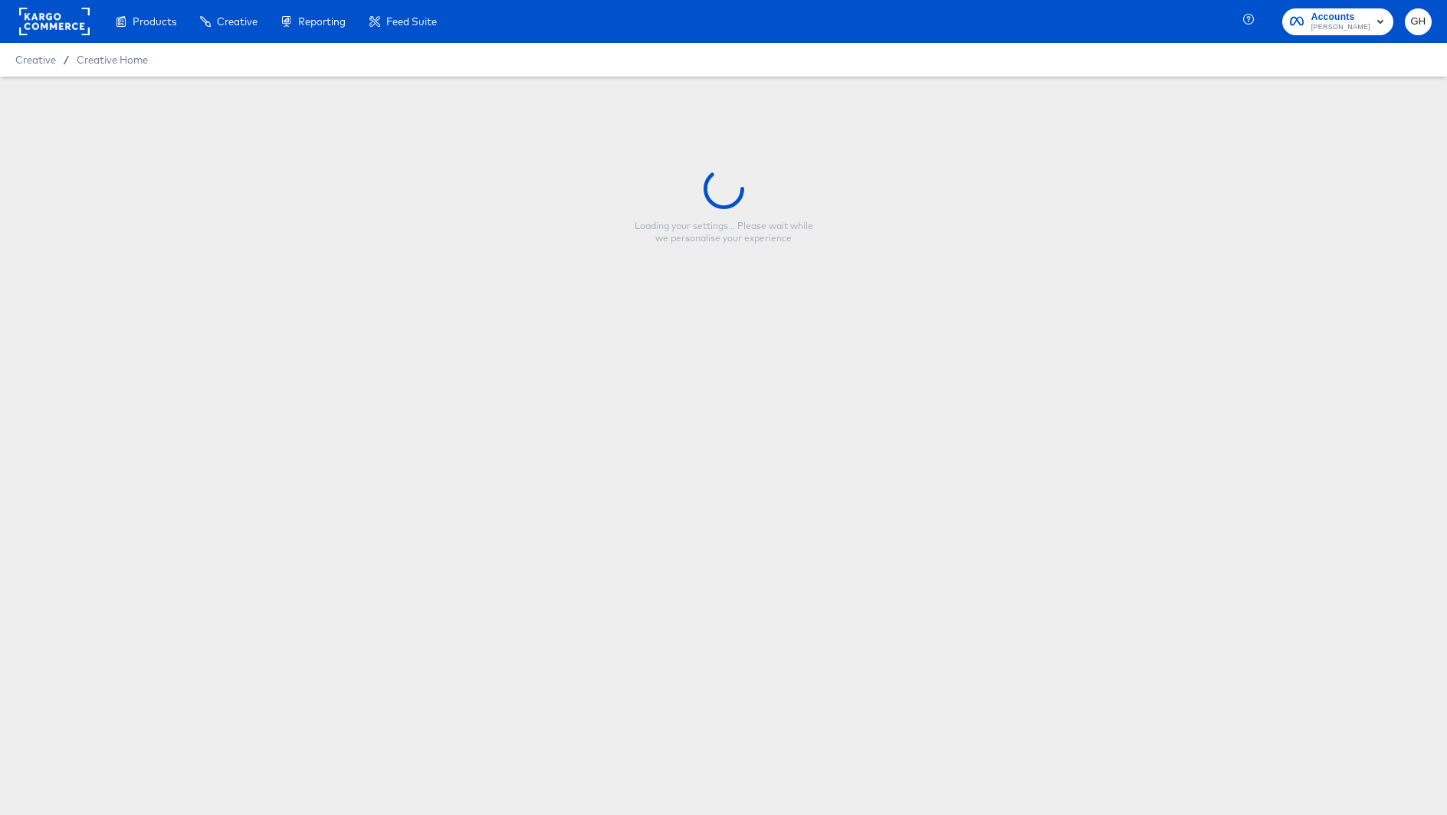
type input "Evergreen V2"
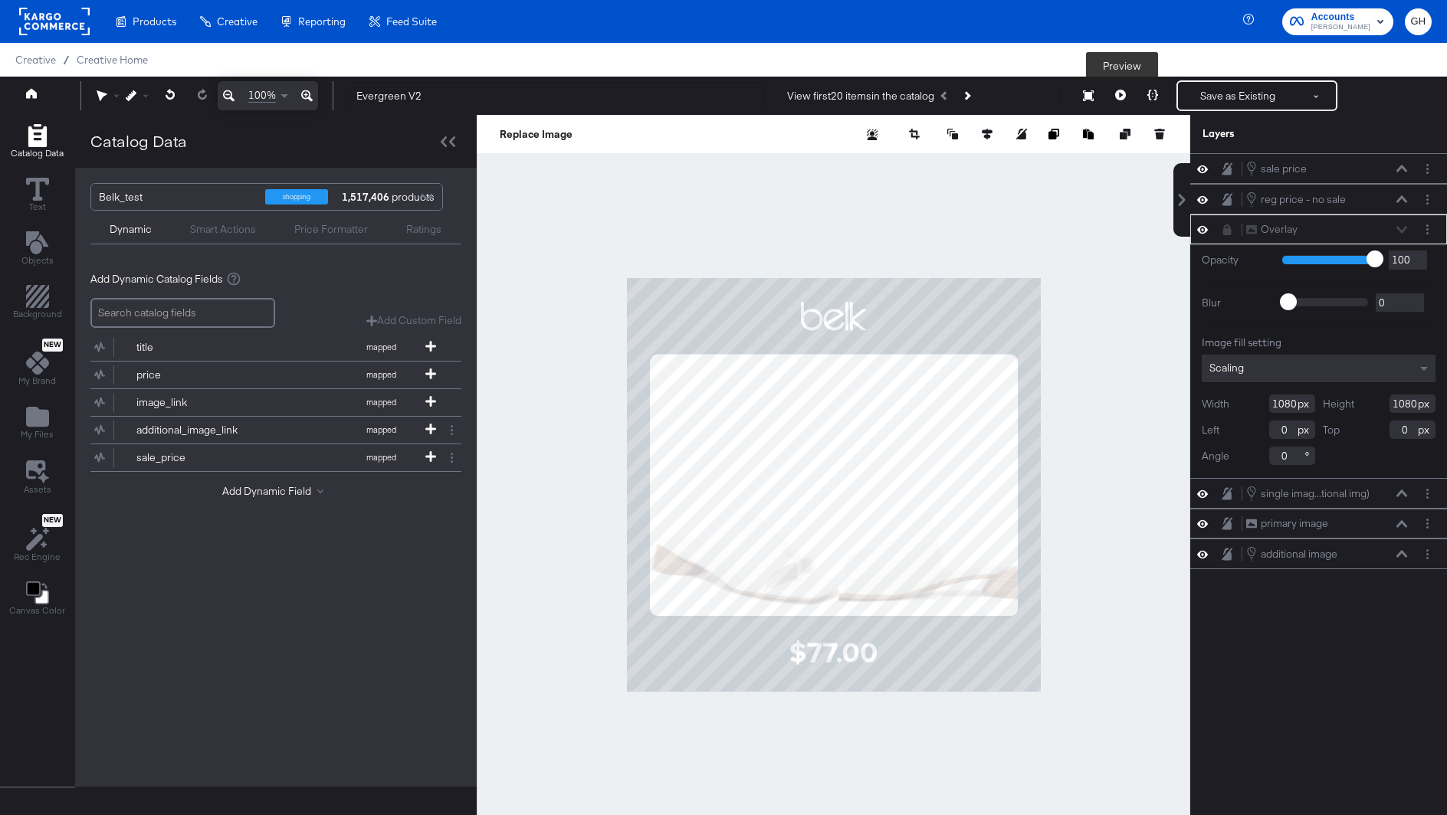
click at [1119, 98] on icon at bounding box center [1120, 95] width 11 height 11
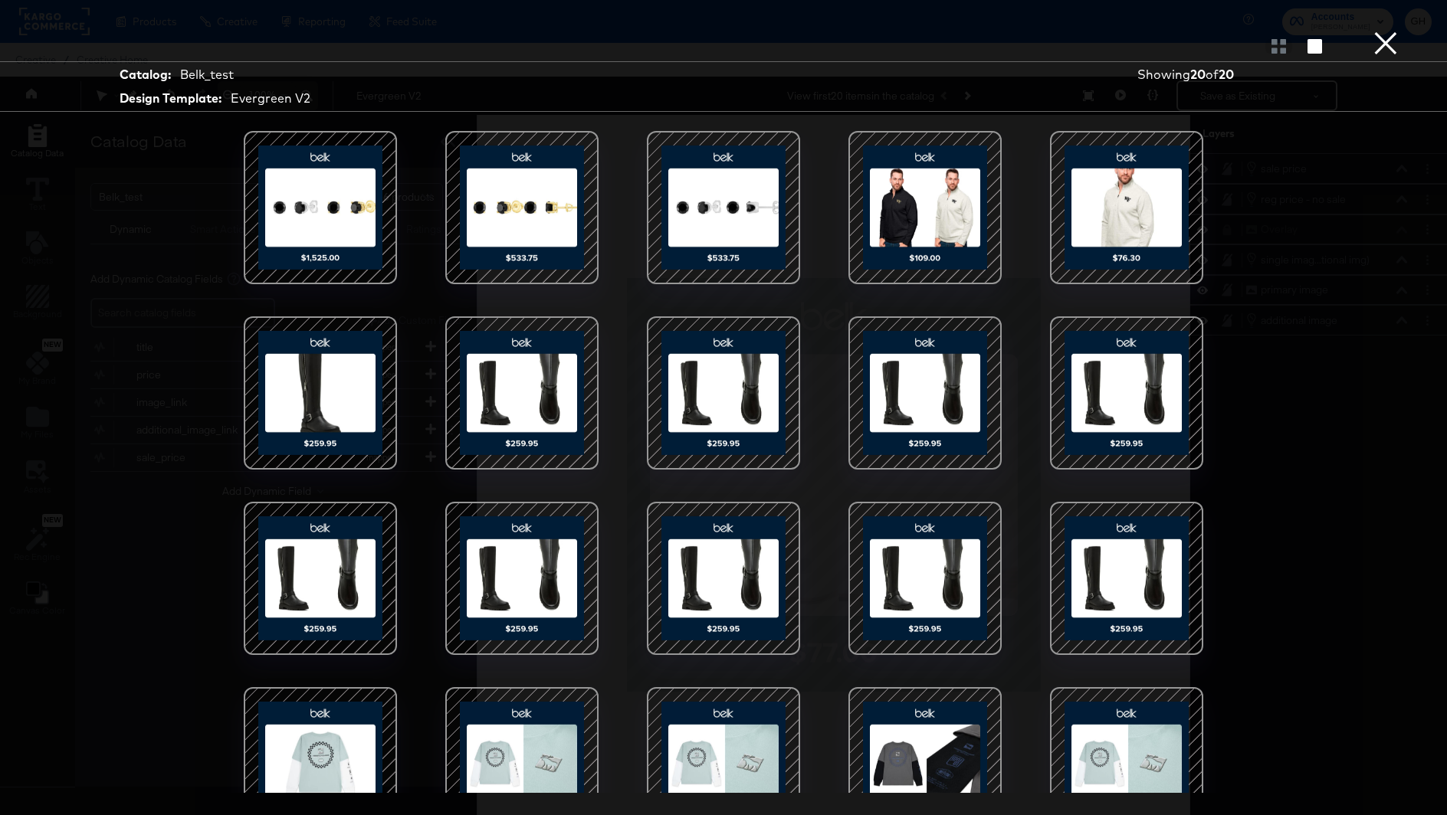
click at [731, 402] on div at bounding box center [723, 393] width 130 height 130
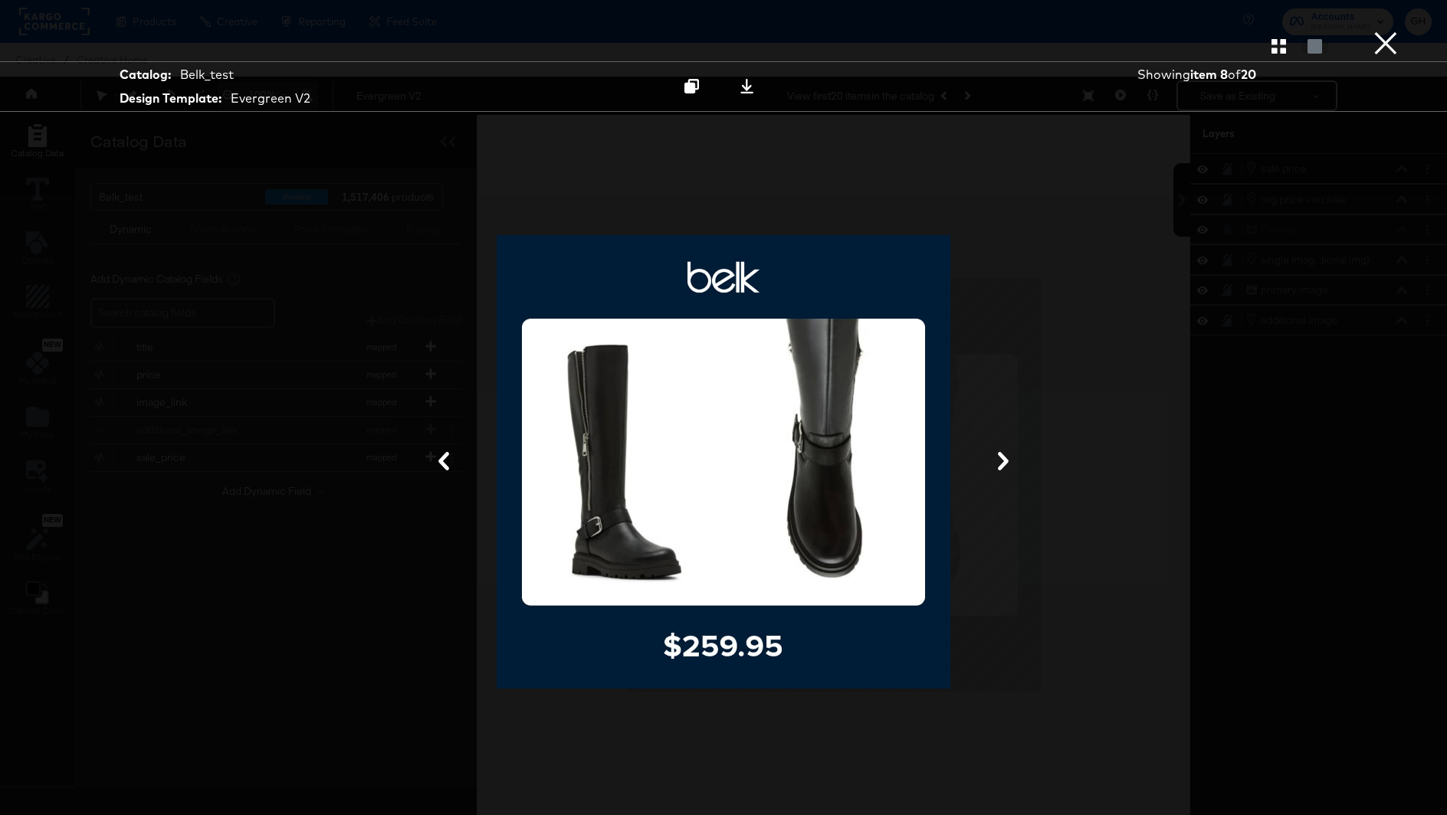
click at [1385, 31] on button "×" at bounding box center [1385, 15] width 31 height 31
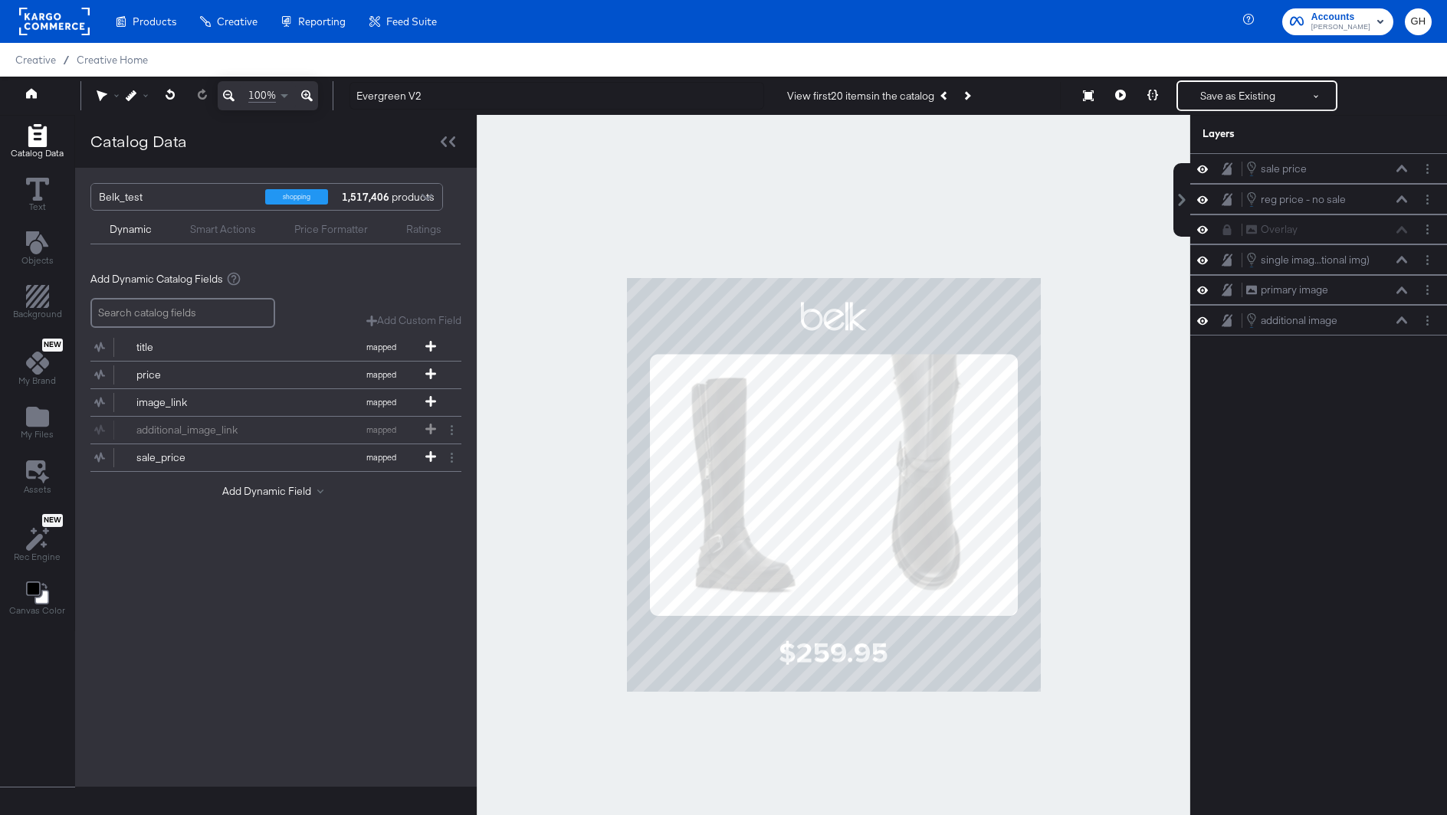
click at [1126, 103] on button at bounding box center [1120, 95] width 32 height 31
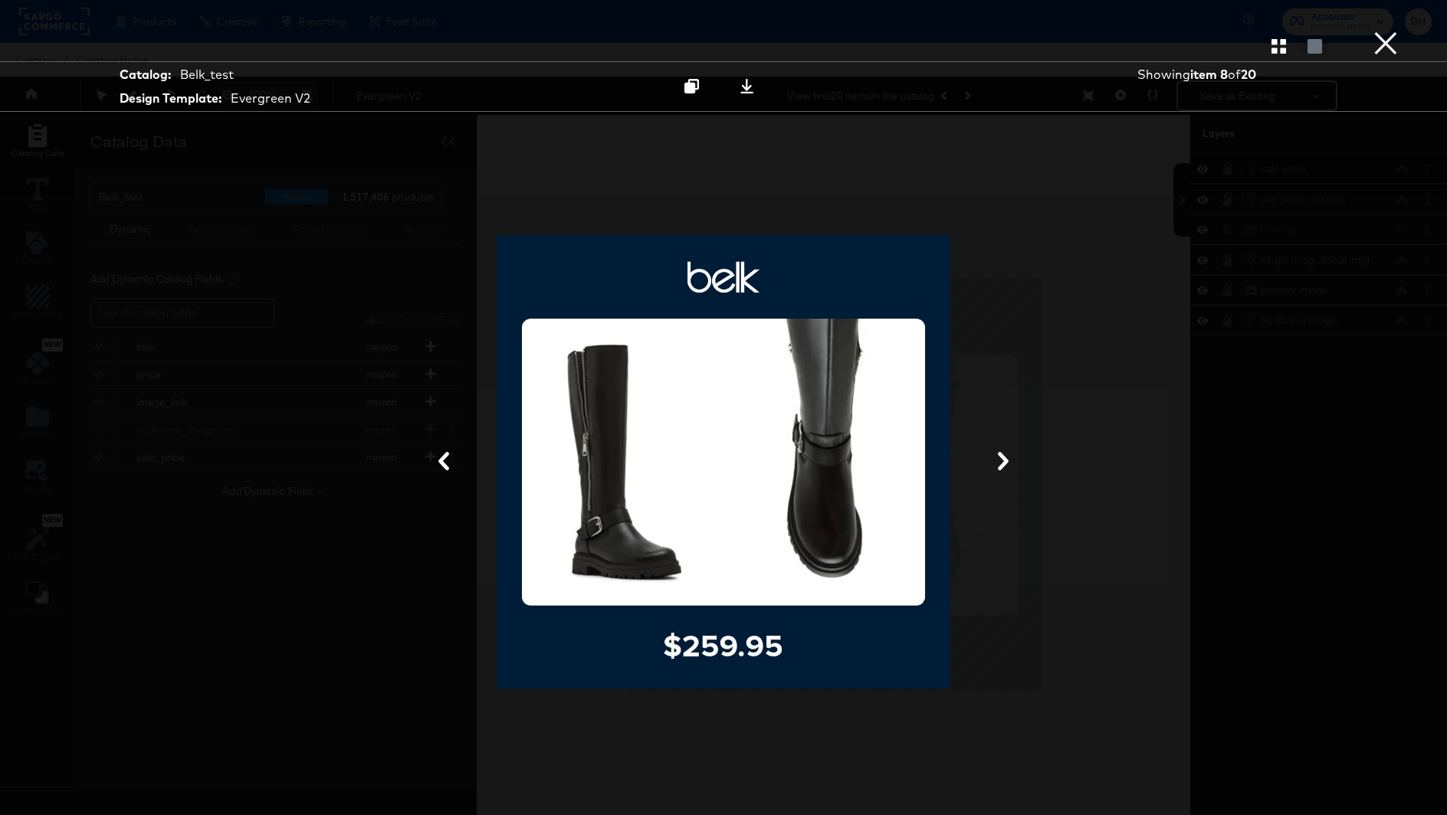
click at [1003, 470] on button at bounding box center [1003, 462] width 40 height 28
click at [987, 474] on button at bounding box center [1003, 462] width 40 height 28
click at [1310, 45] on div at bounding box center [1314, 45] width 27 height 15
click at [1290, 45] on button "button" at bounding box center [1278, 46] width 27 height 15
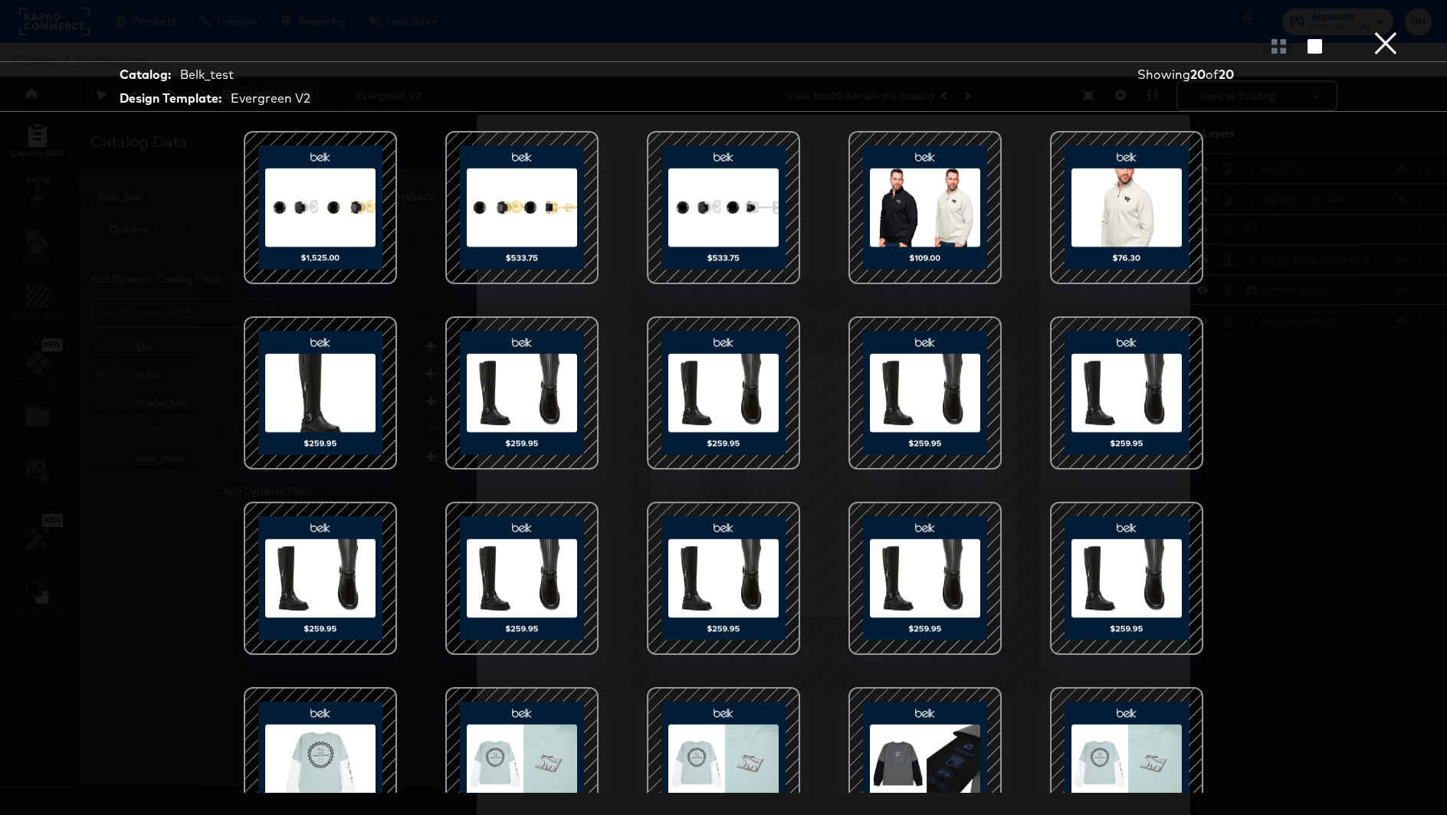
scroll to position [48, 0]
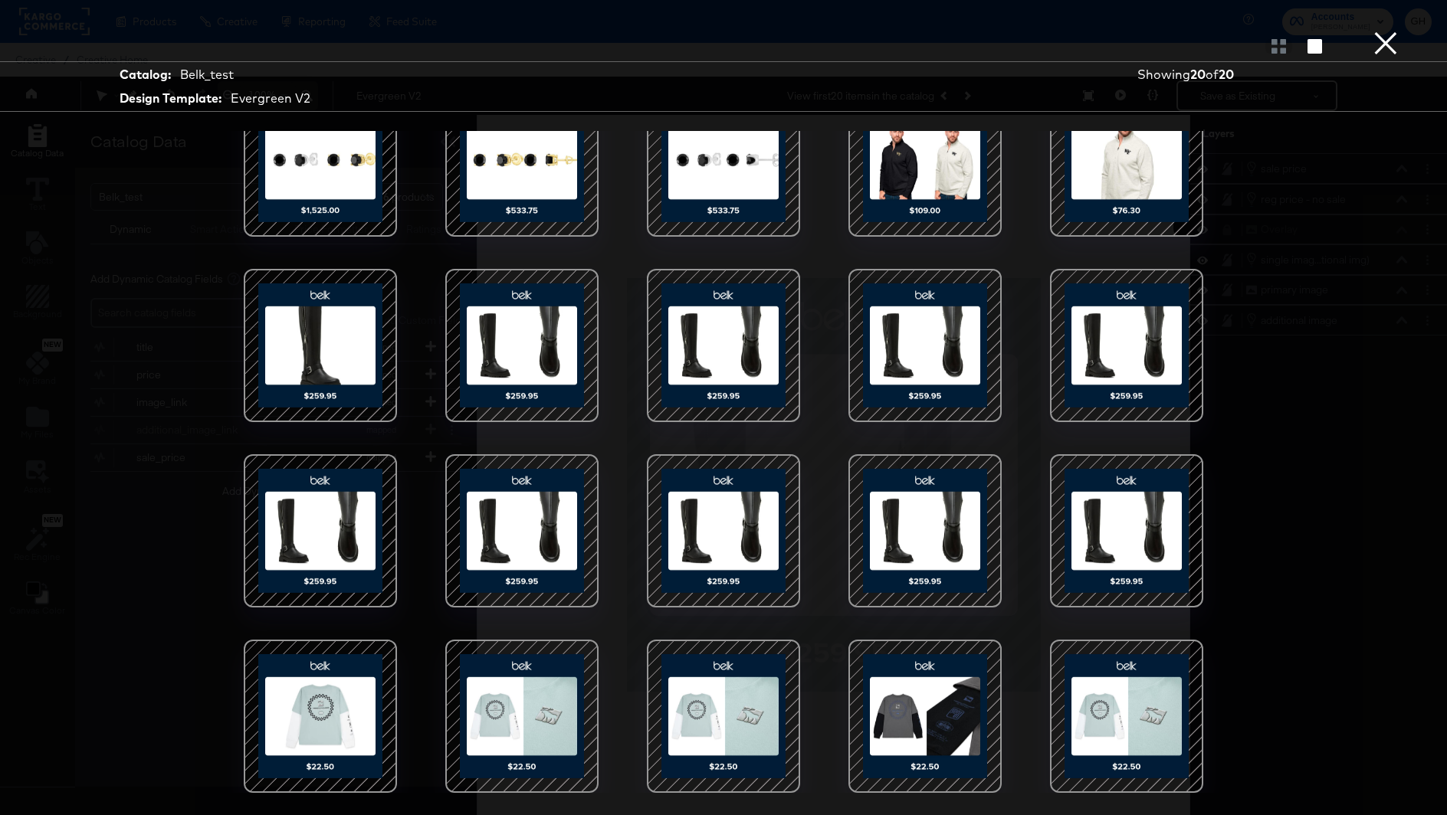
click at [677, 695] on div at bounding box center [723, 716] width 130 height 130
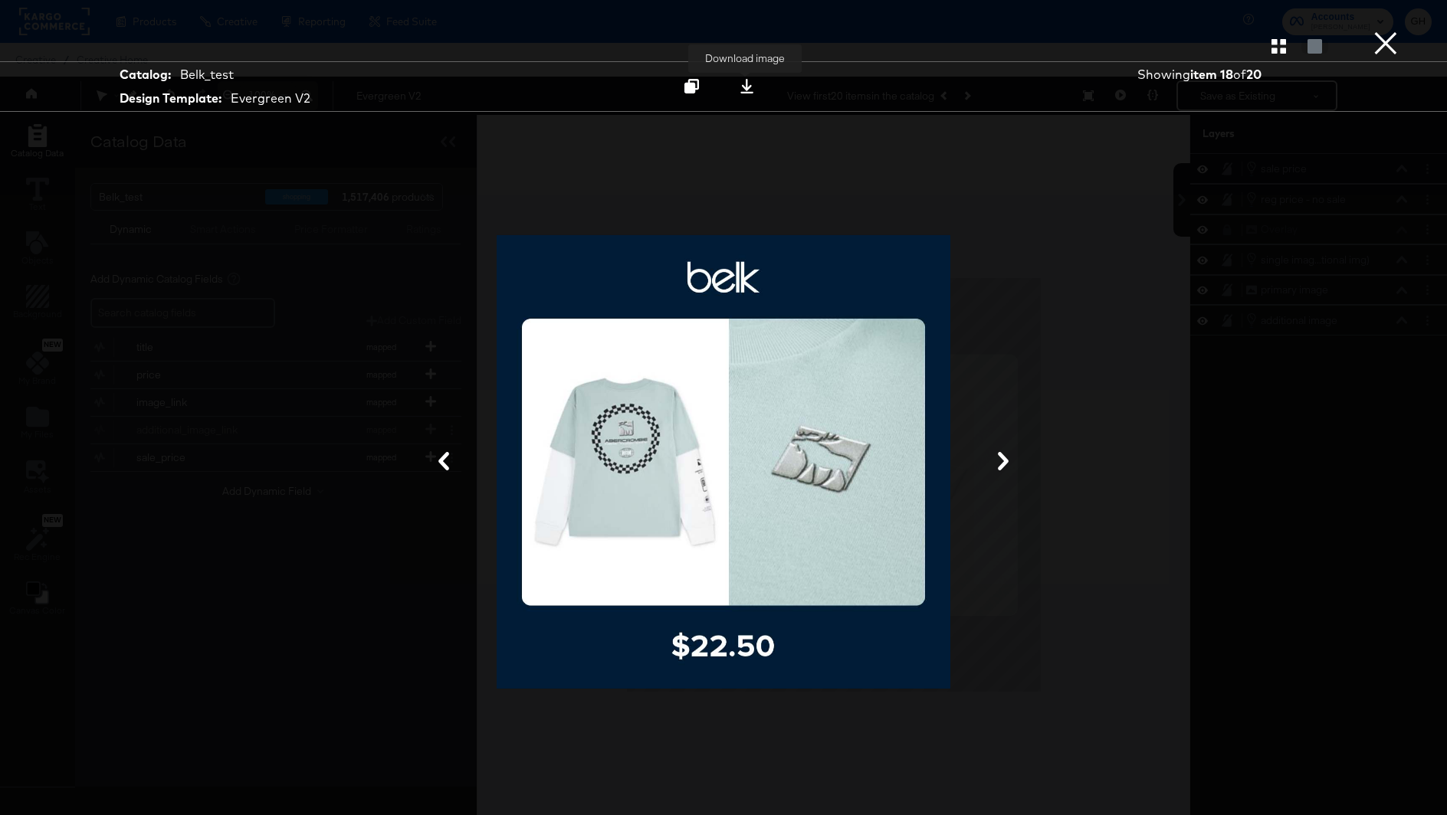
click at [744, 86] on icon at bounding box center [746, 86] width 15 height 15
click at [1396, 31] on button "×" at bounding box center [1385, 15] width 31 height 31
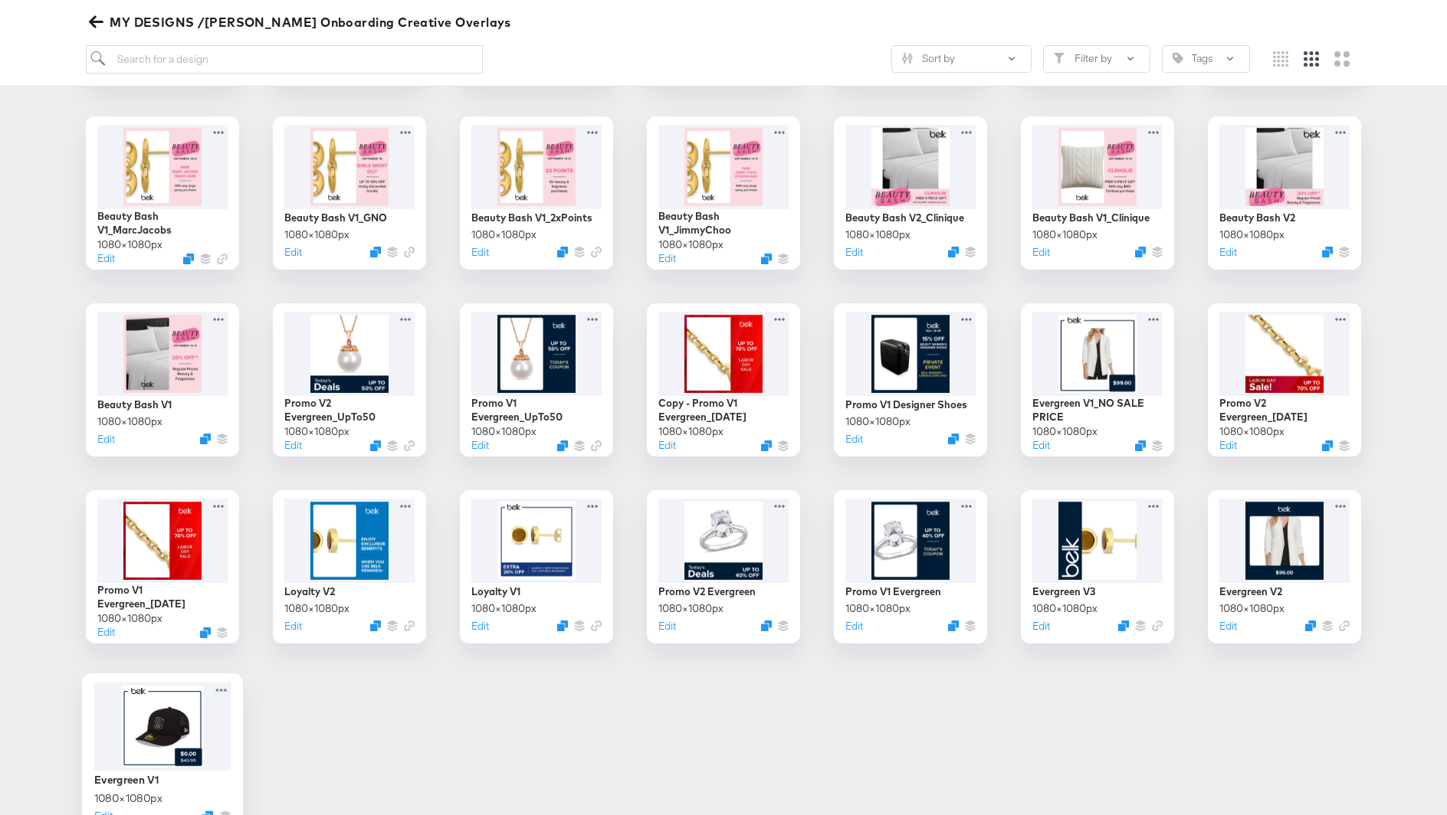
scroll to position [475, 0]
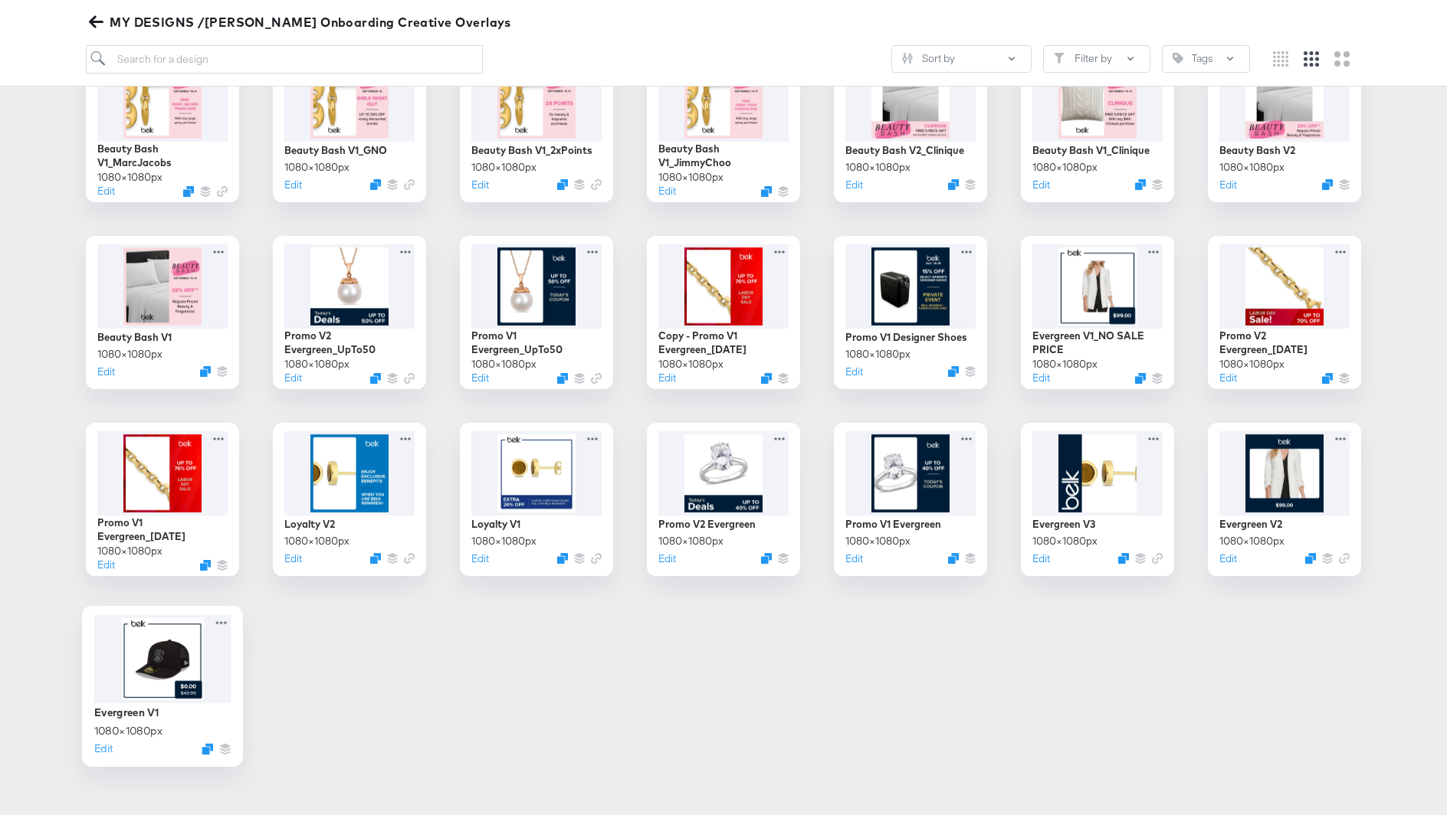
click at [185, 680] on div at bounding box center [162, 659] width 137 height 89
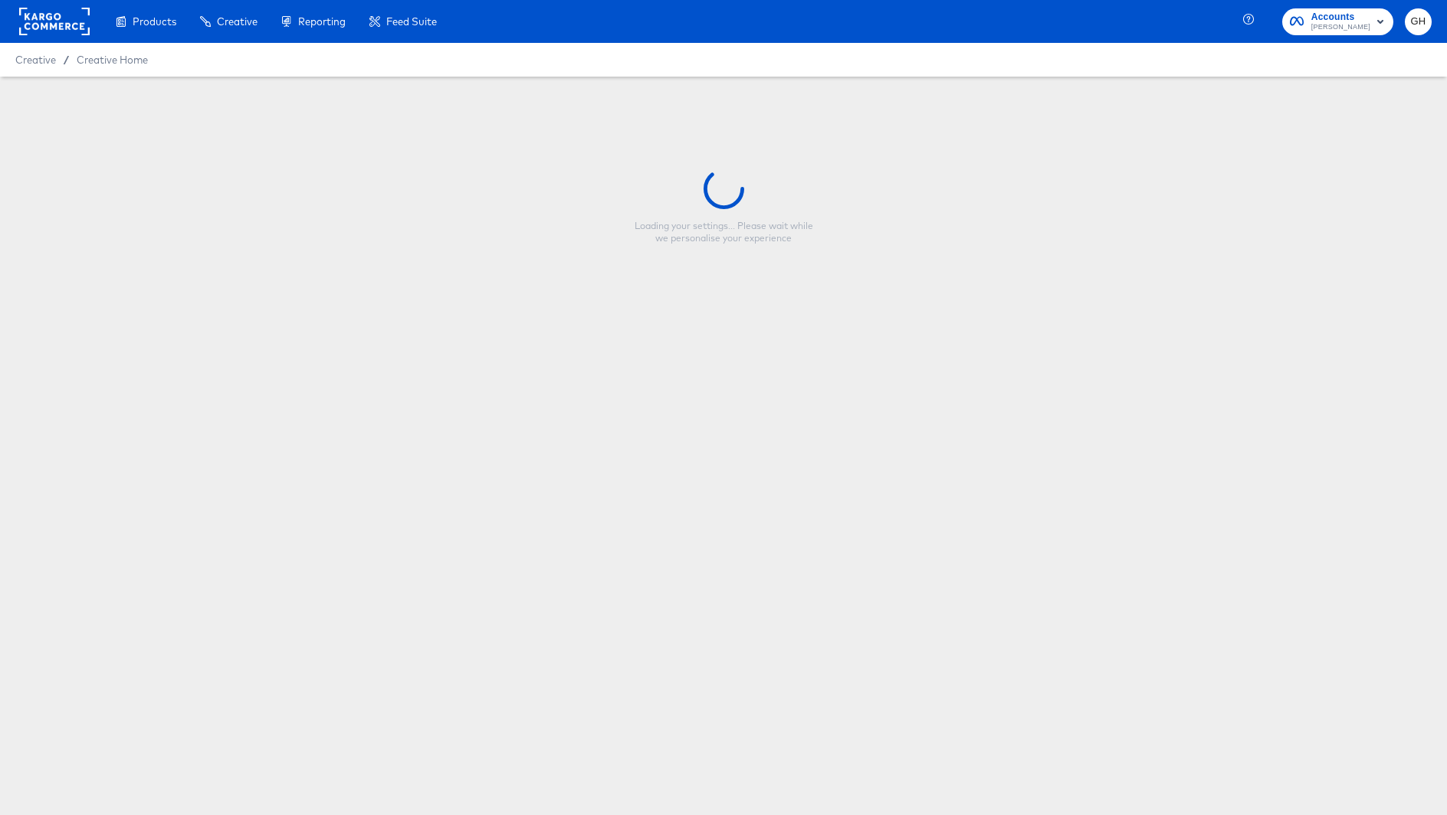
type input "Evergreen V1"
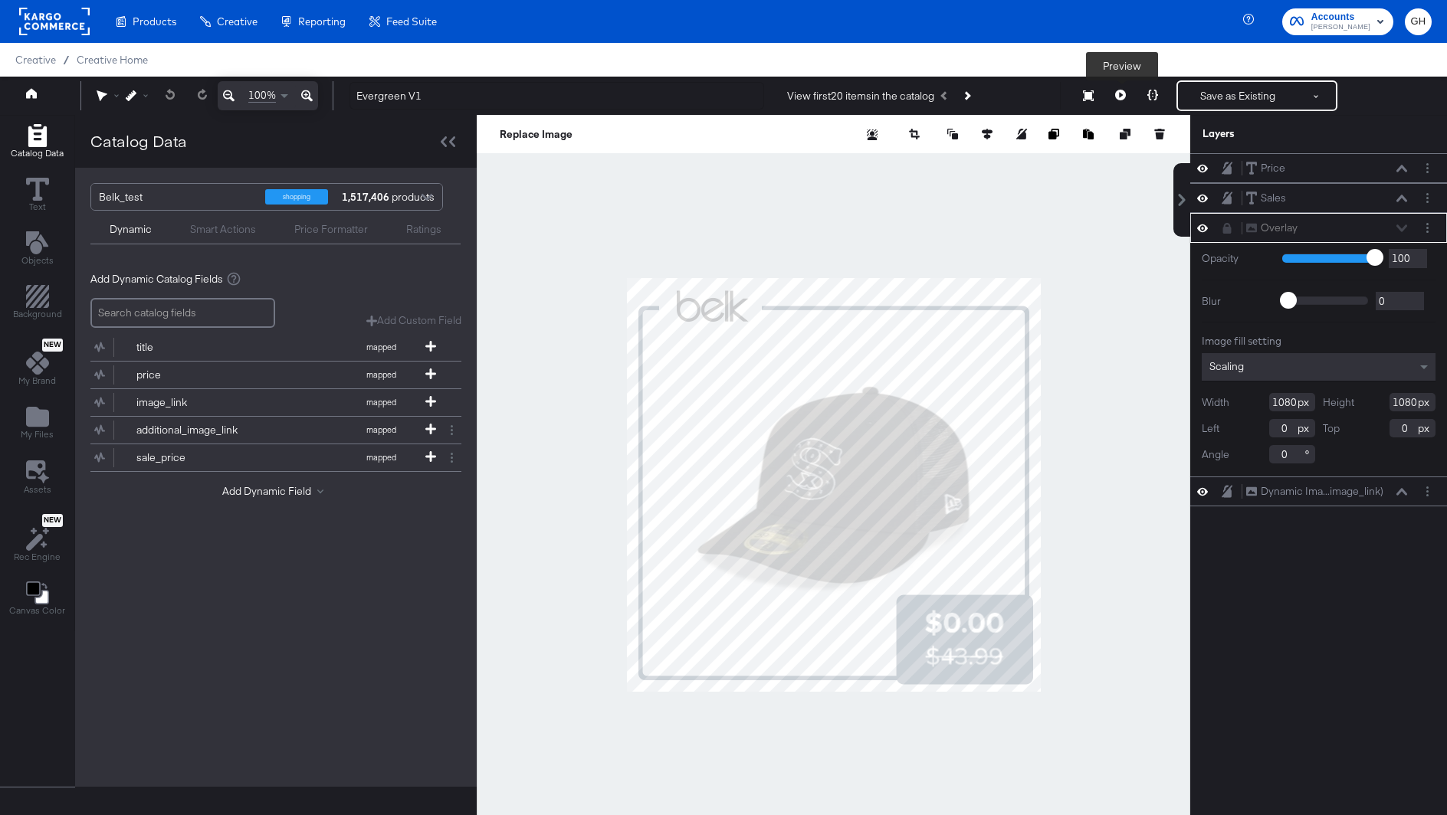
click at [1119, 94] on icon at bounding box center [1120, 95] width 11 height 11
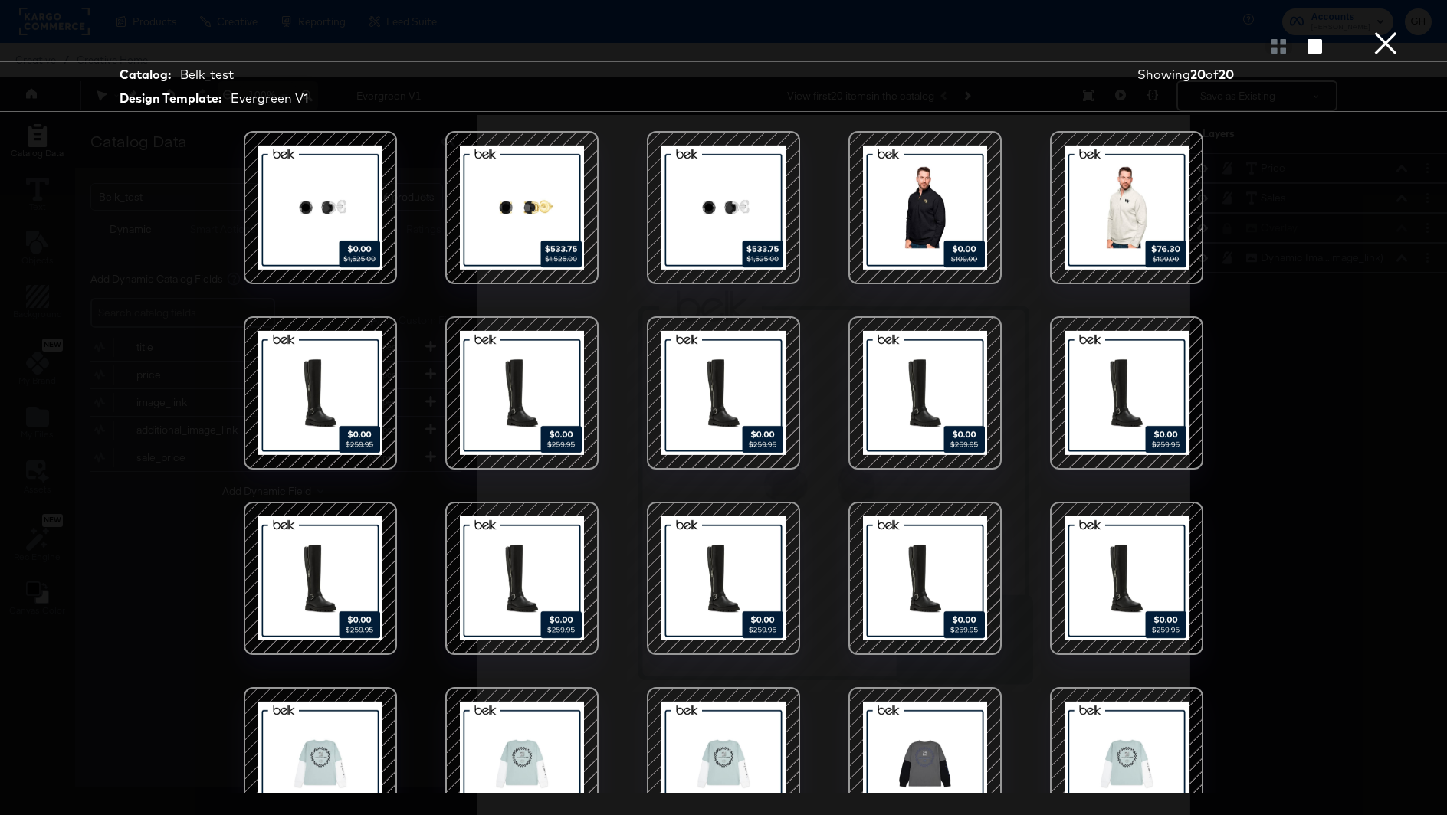
scroll to position [48, 0]
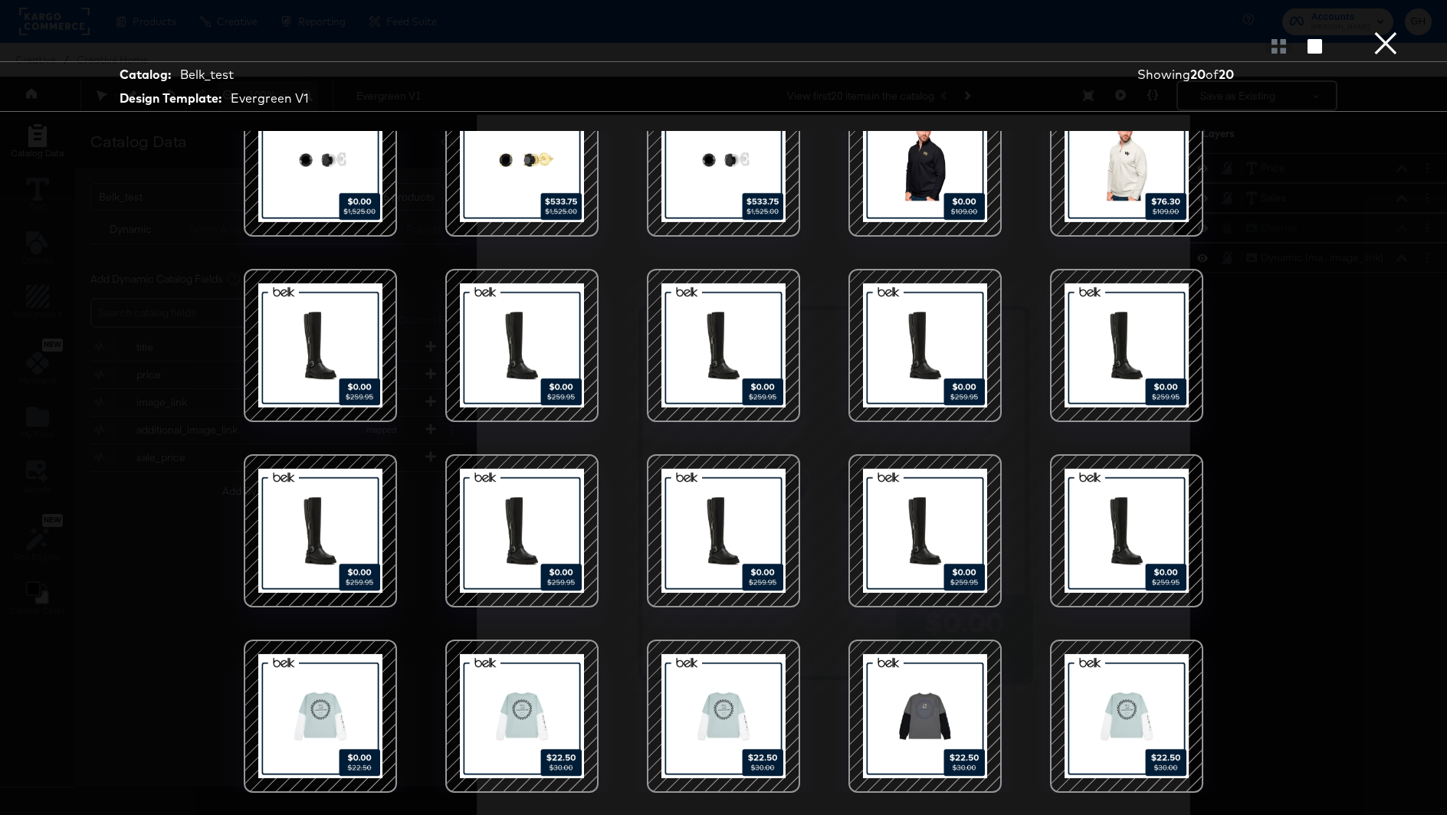
click at [703, 720] on div at bounding box center [723, 716] width 130 height 130
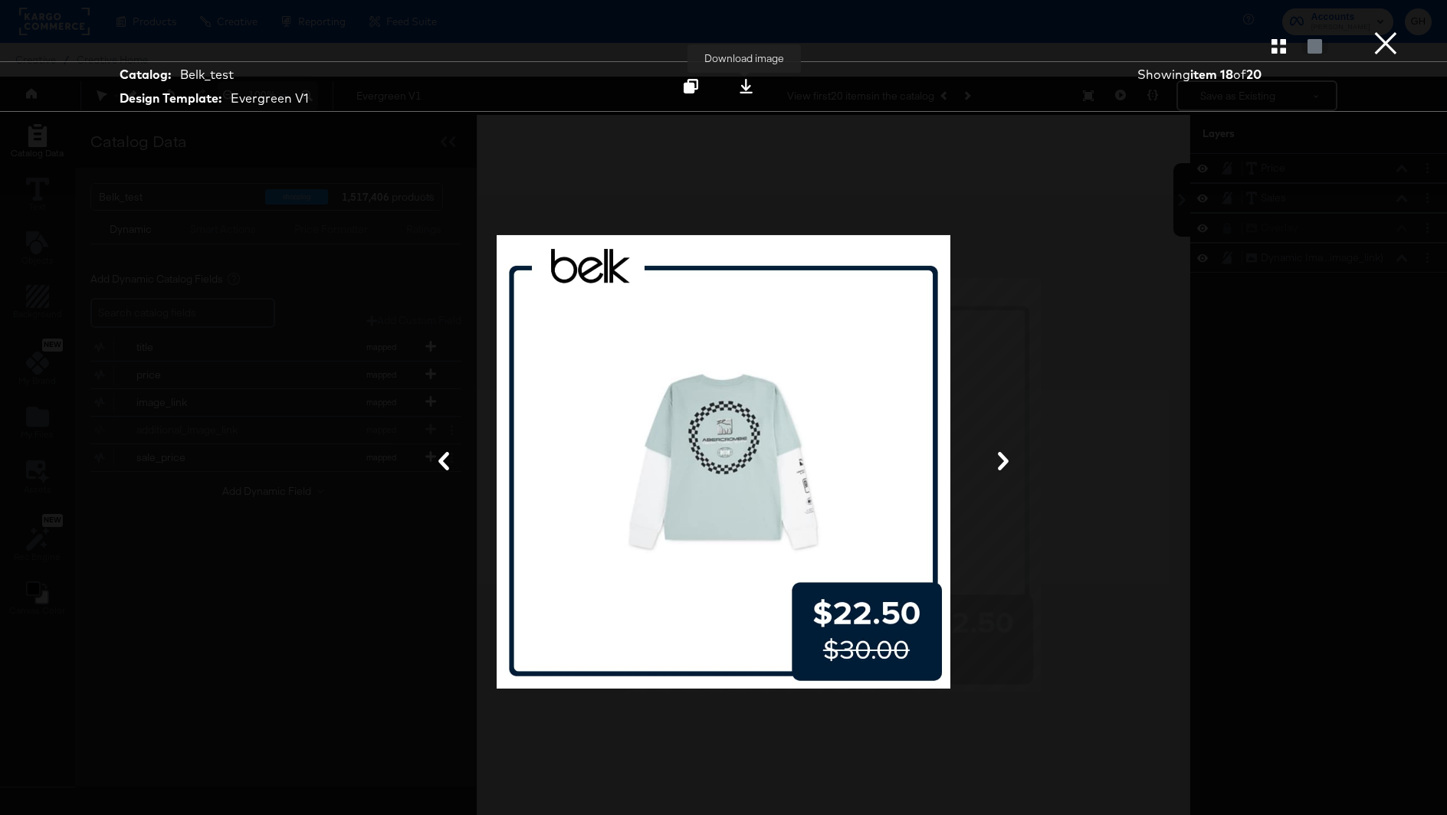
click at [746, 88] on icon at bounding box center [745, 86] width 13 height 15
click at [1393, 31] on button "×" at bounding box center [1385, 15] width 31 height 31
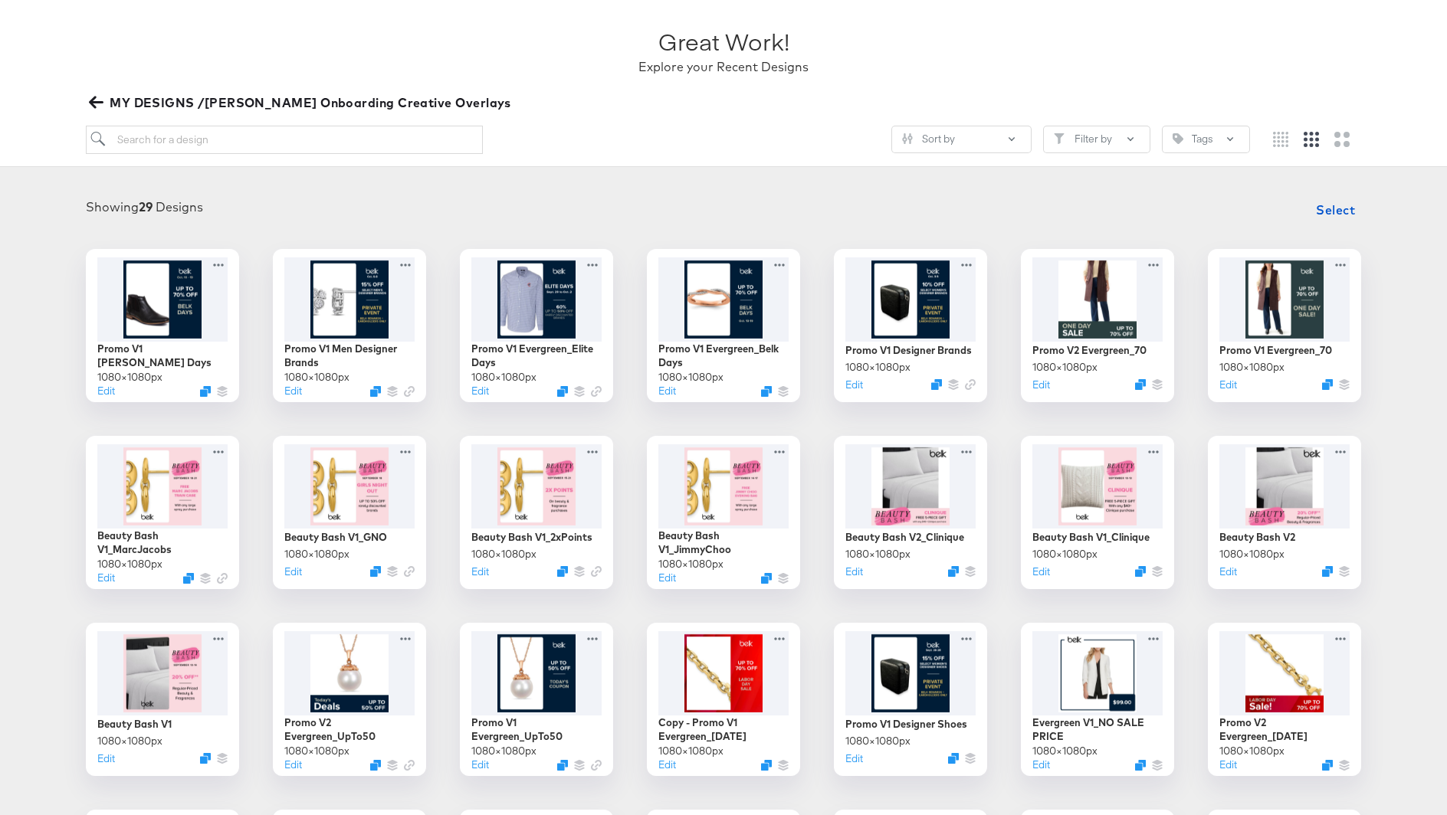
scroll to position [87, 0]
click at [360, 131] on input "search" at bounding box center [284, 140] width 397 height 28
type input "loyal"
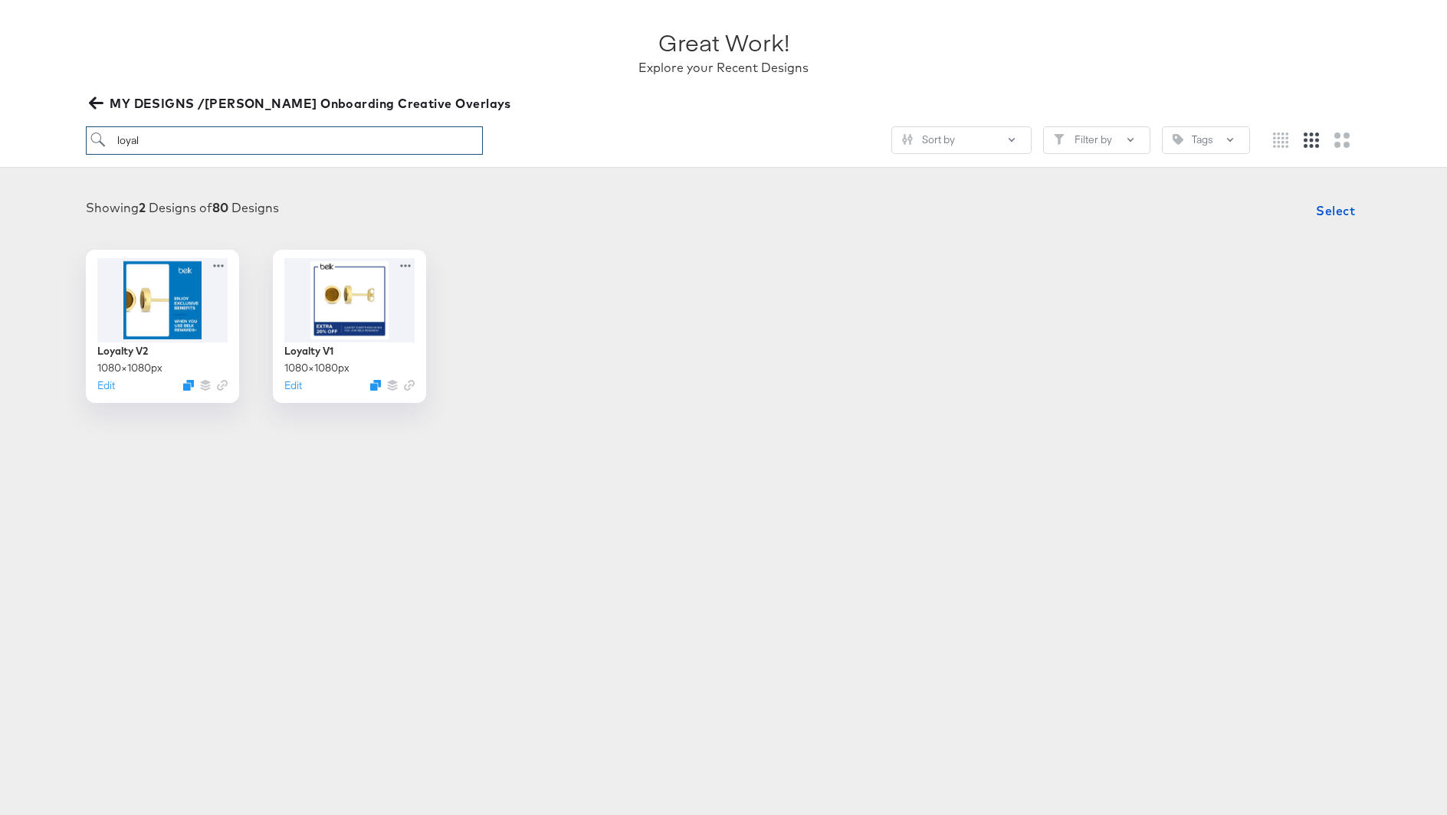
click at [269, 138] on input "loyal" at bounding box center [284, 140] width 397 height 28
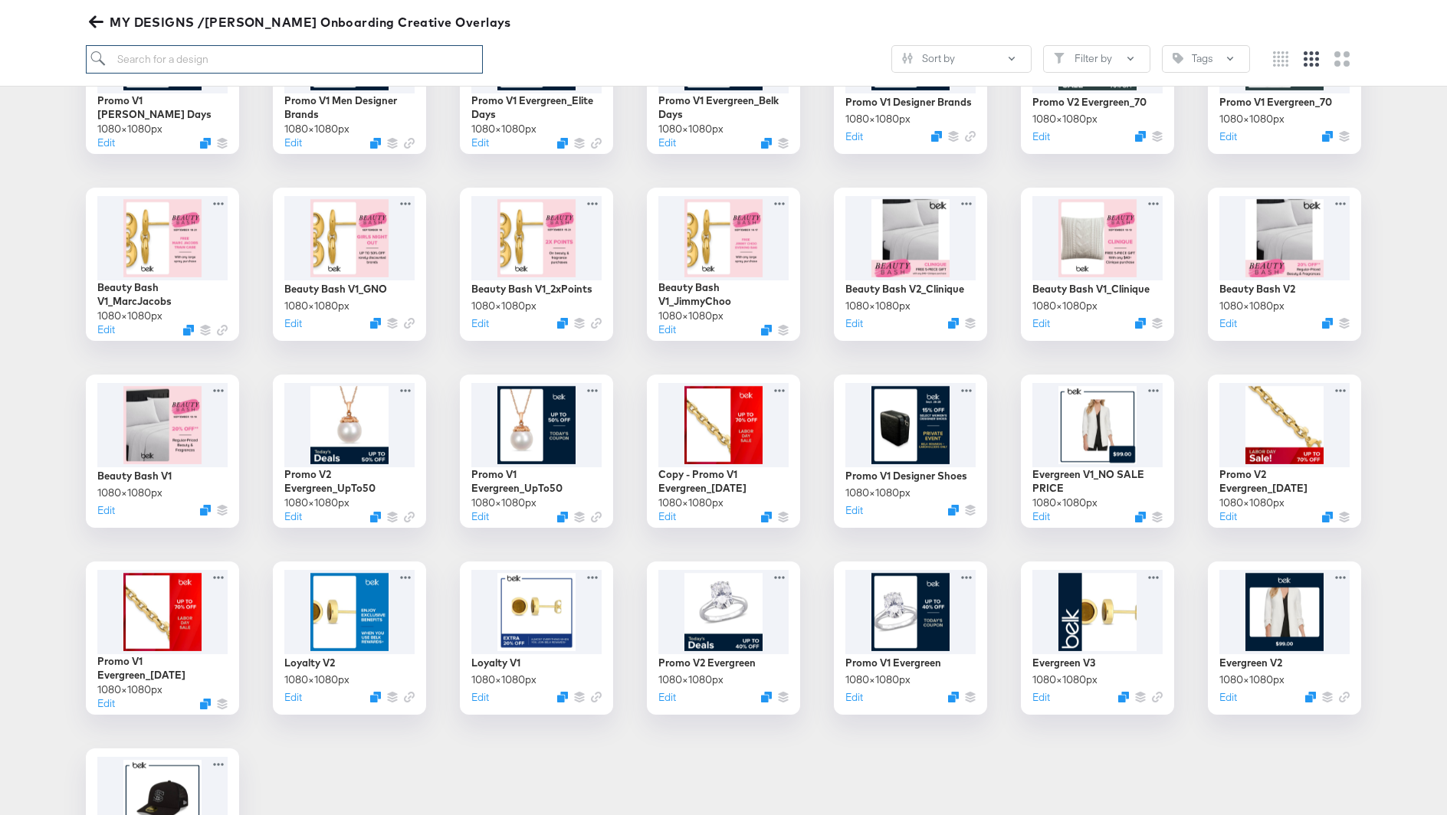
scroll to position [346, 0]
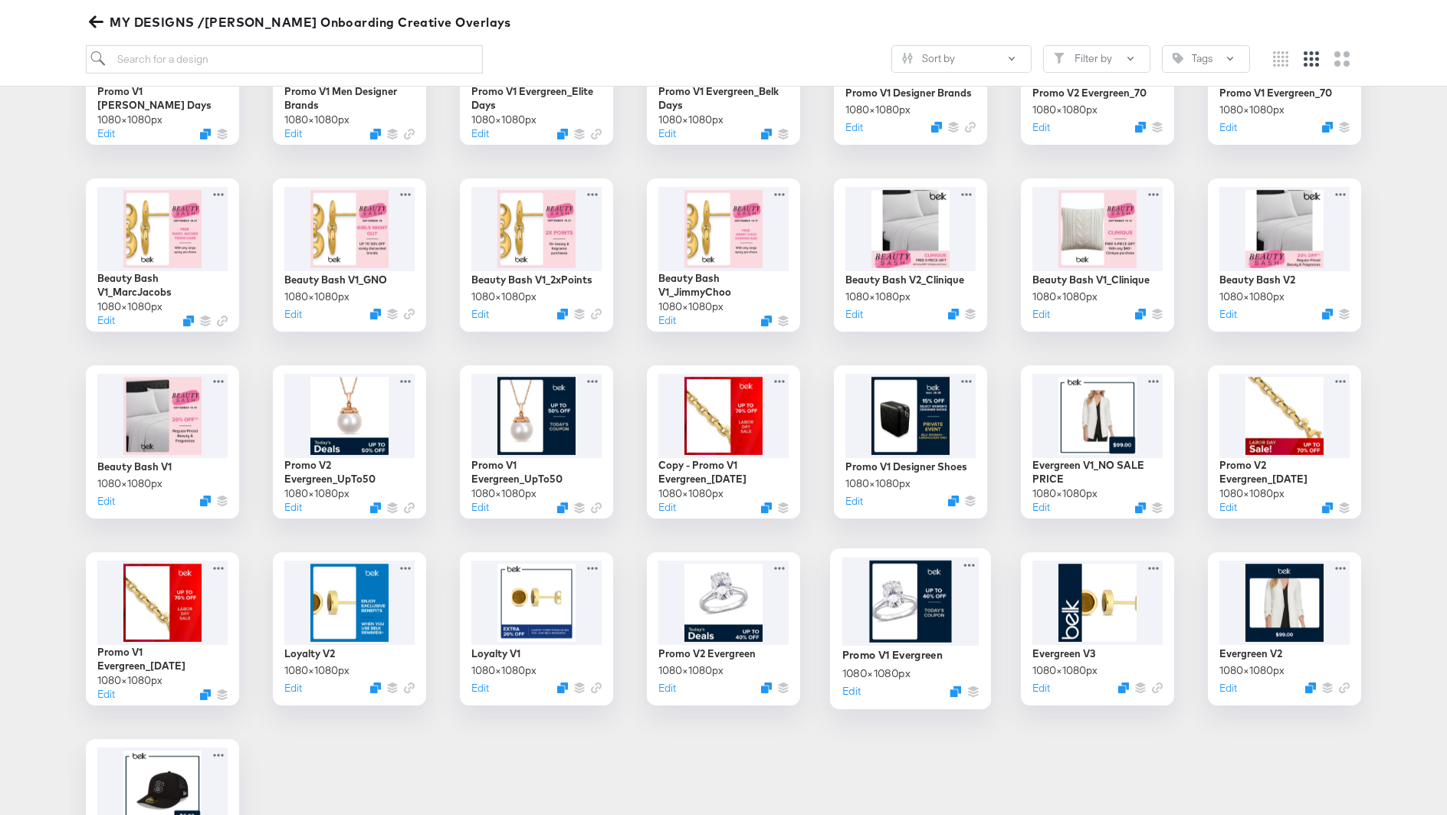
click at [935, 592] on div at bounding box center [910, 601] width 137 height 89
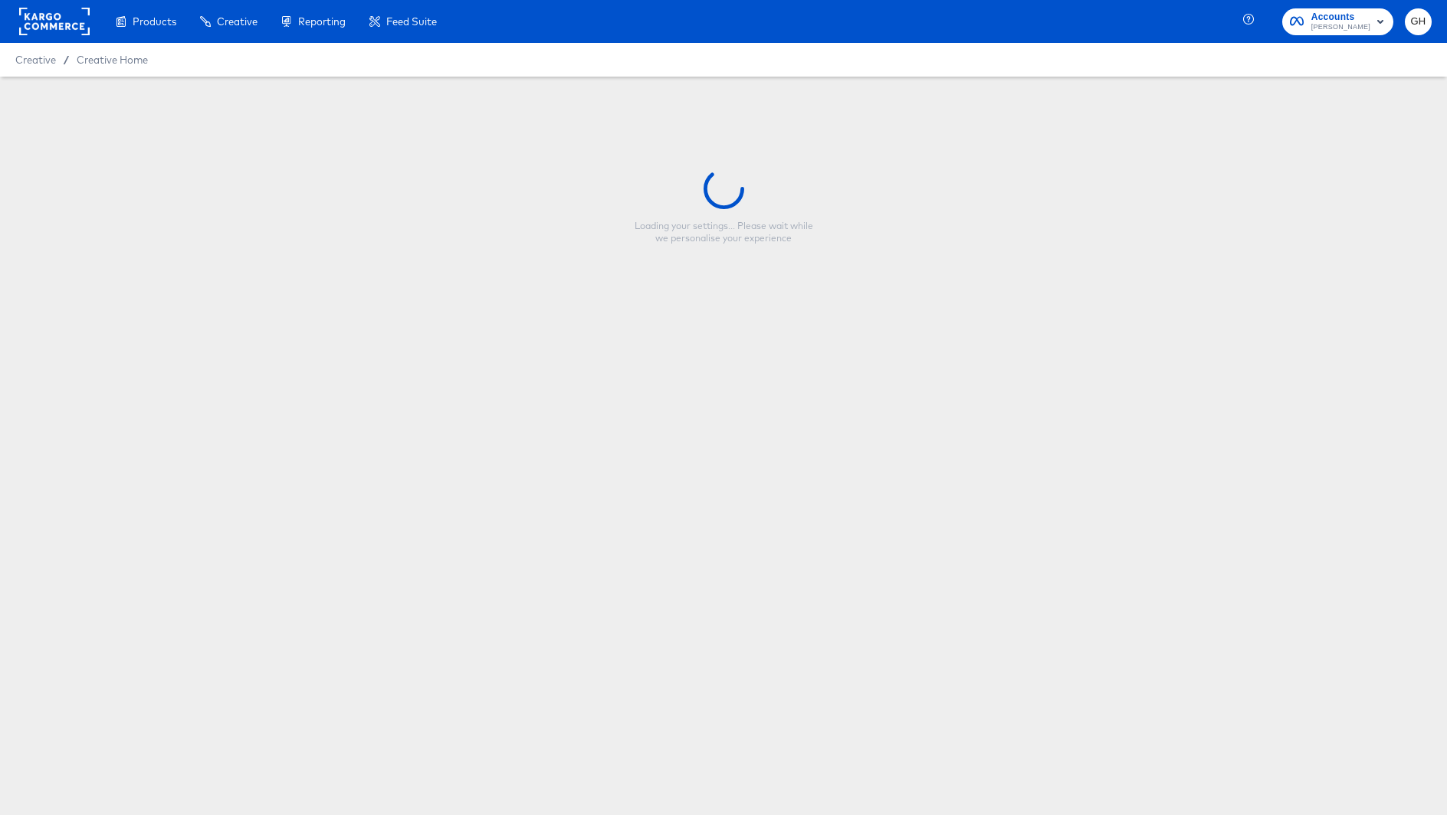
type input "Promo V1 Evergreen"
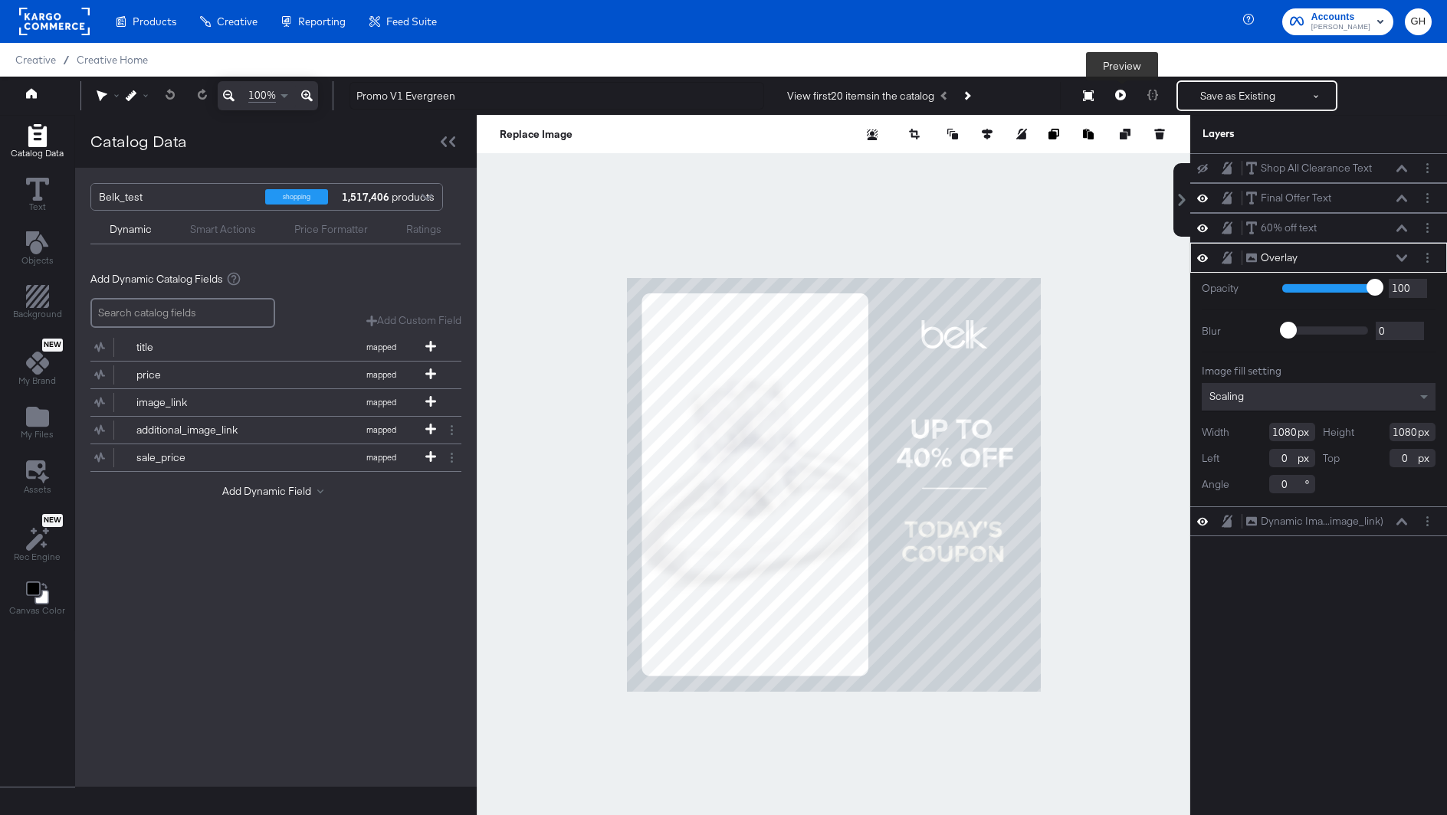
click at [1122, 95] on icon at bounding box center [1120, 95] width 11 height 11
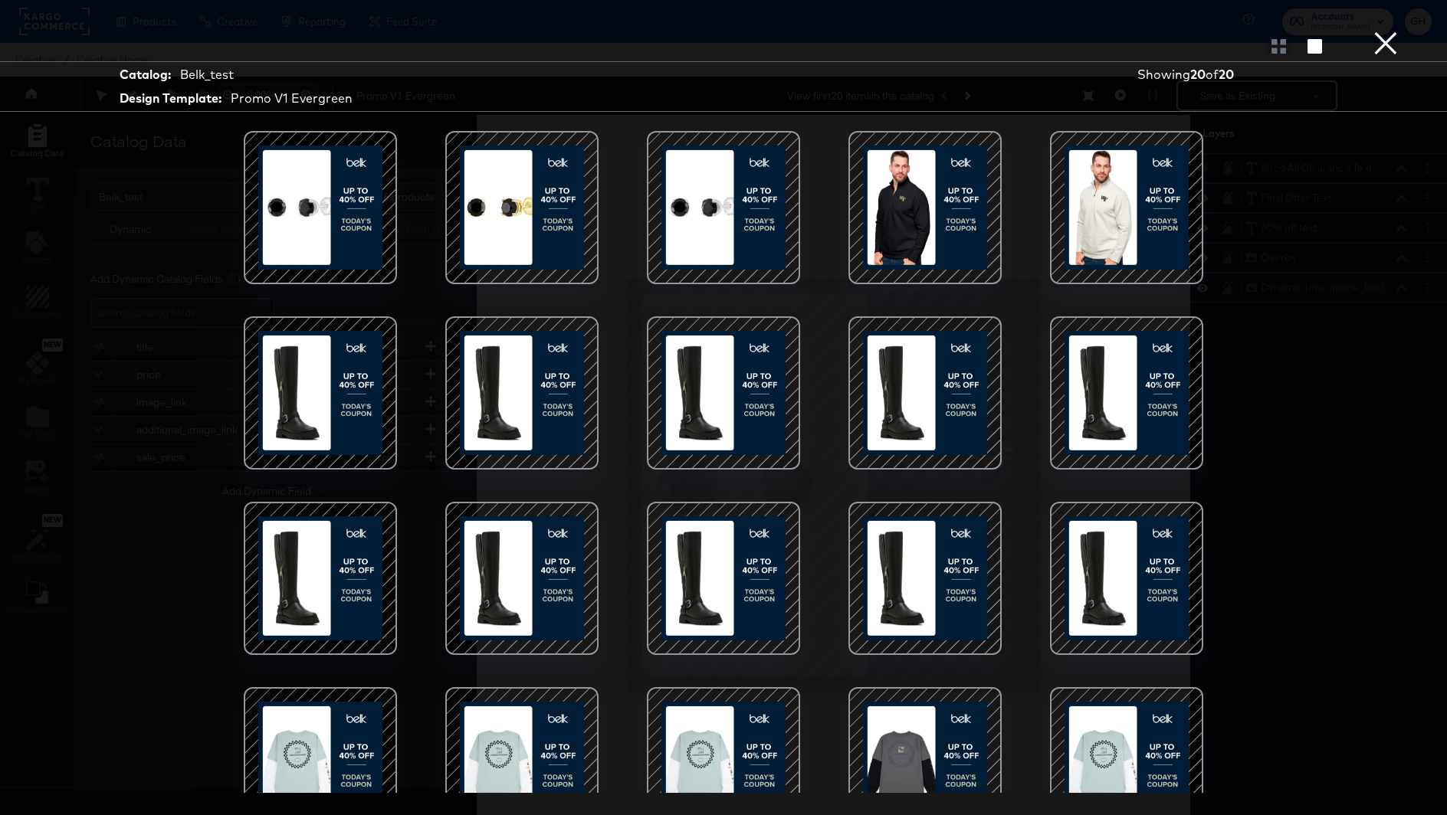
scroll to position [48, 0]
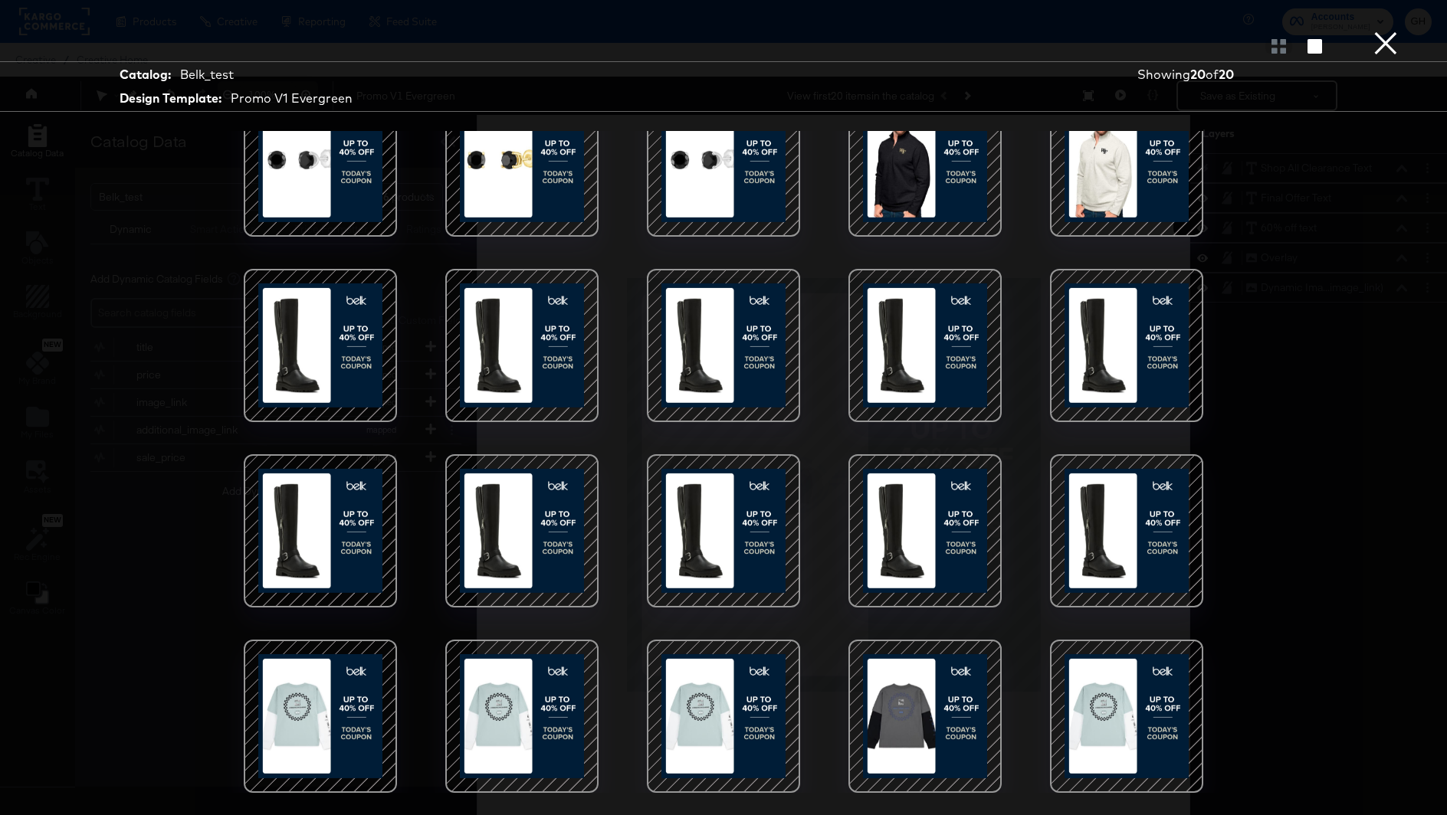
click at [726, 515] on div at bounding box center [723, 531] width 130 height 130
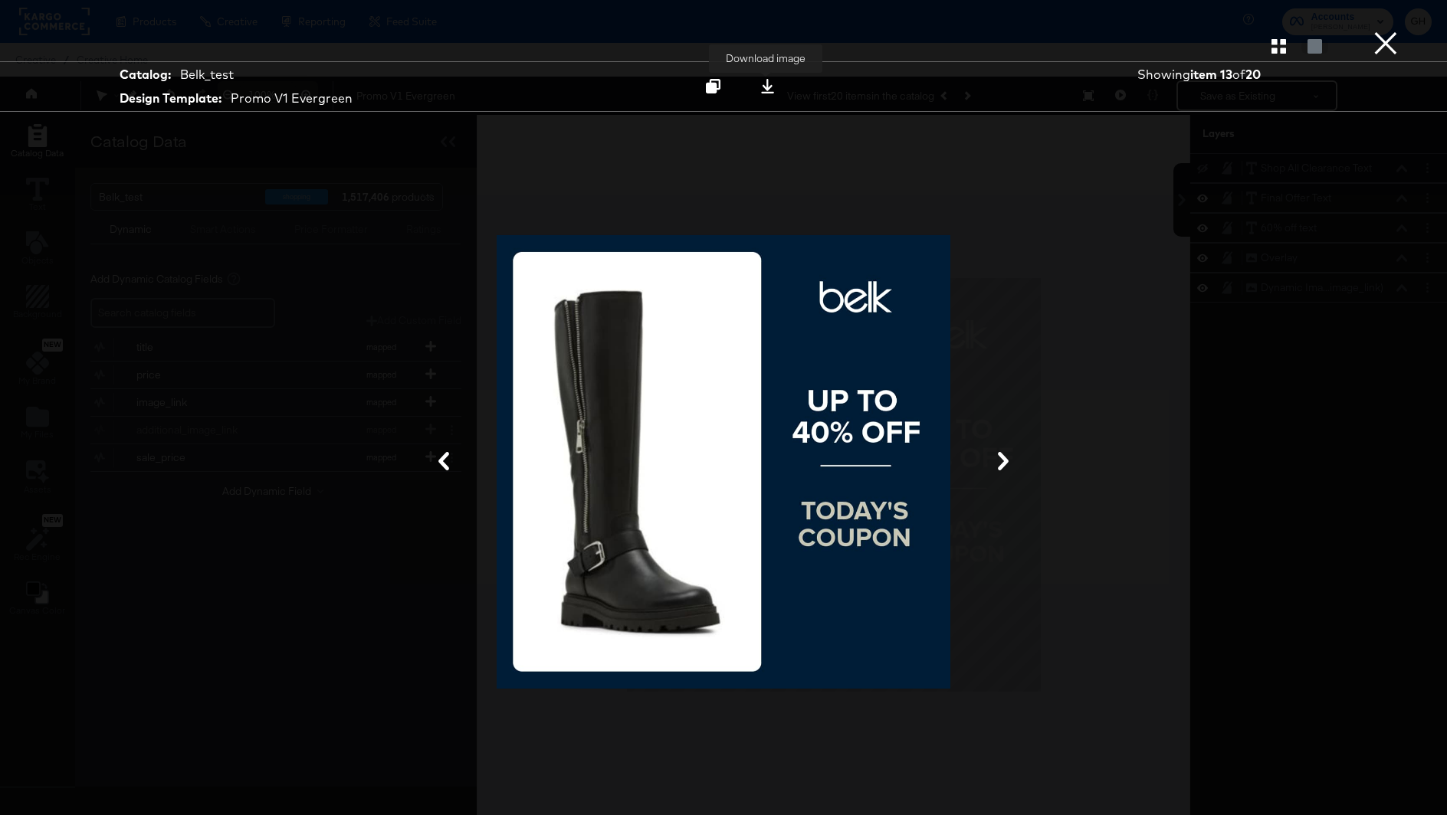
click at [765, 89] on icon at bounding box center [767, 86] width 13 height 15
click at [1382, 31] on button "×" at bounding box center [1385, 15] width 31 height 31
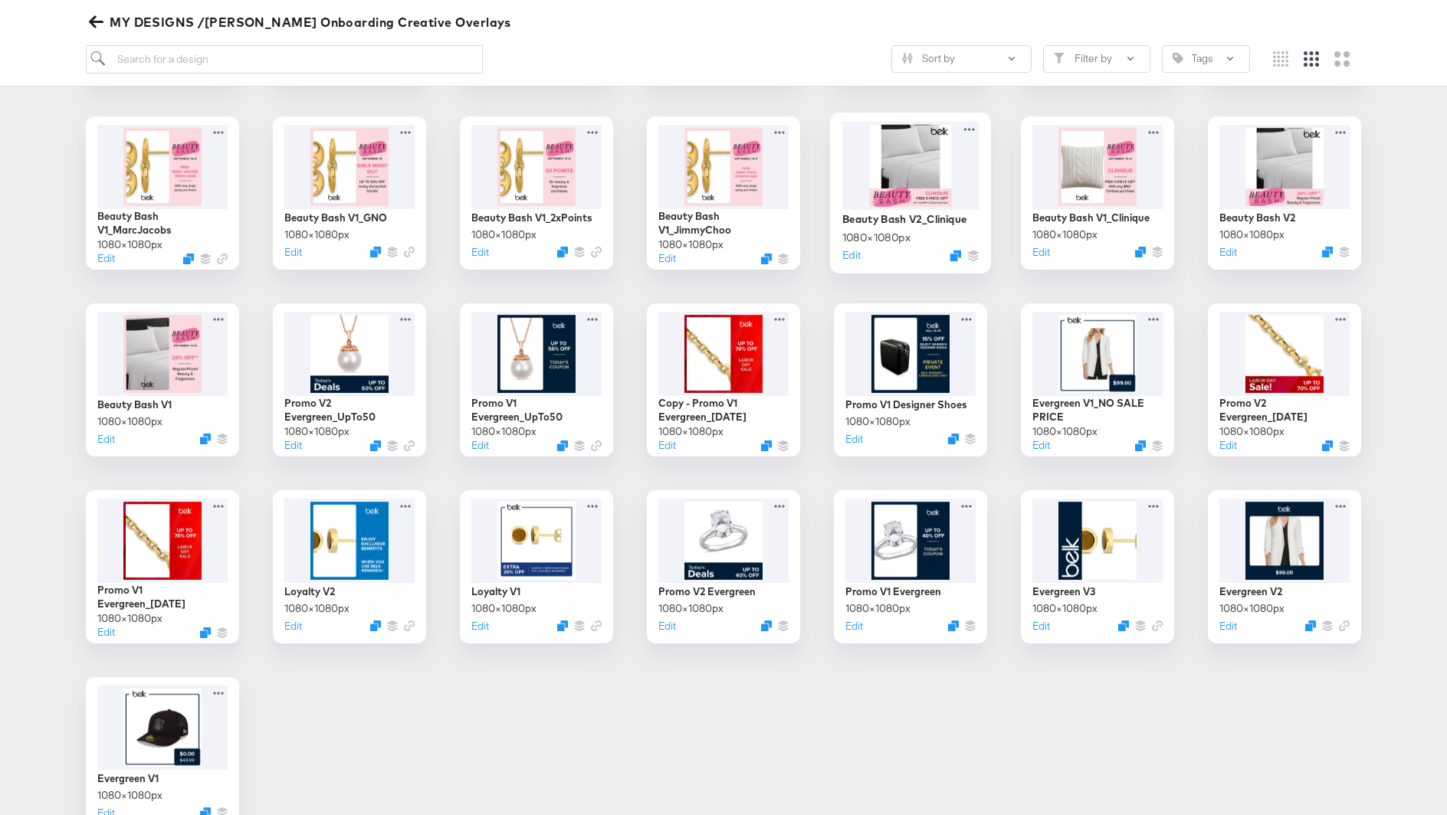
scroll to position [495, 0]
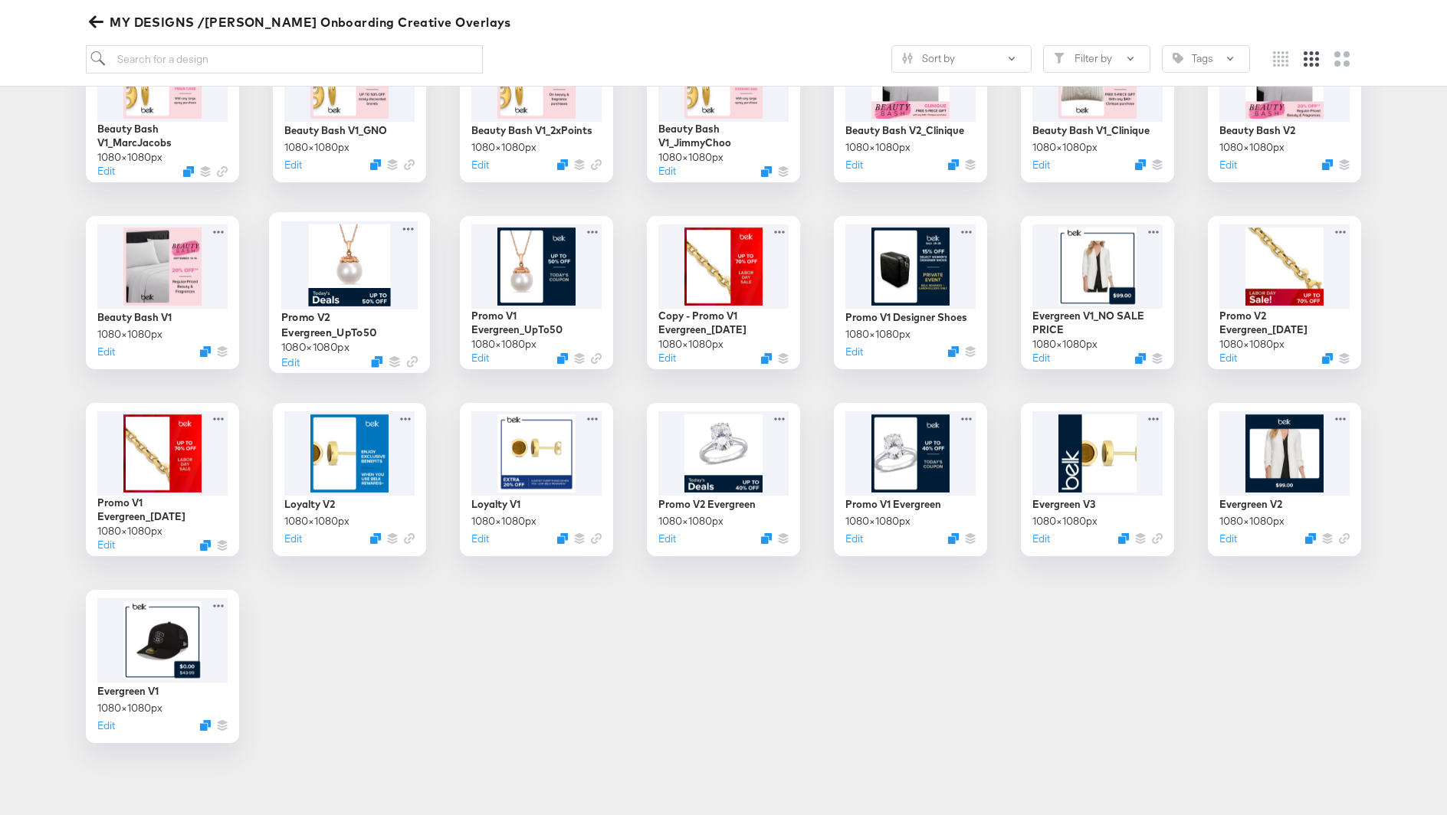
click at [331, 276] on div at bounding box center [349, 265] width 137 height 88
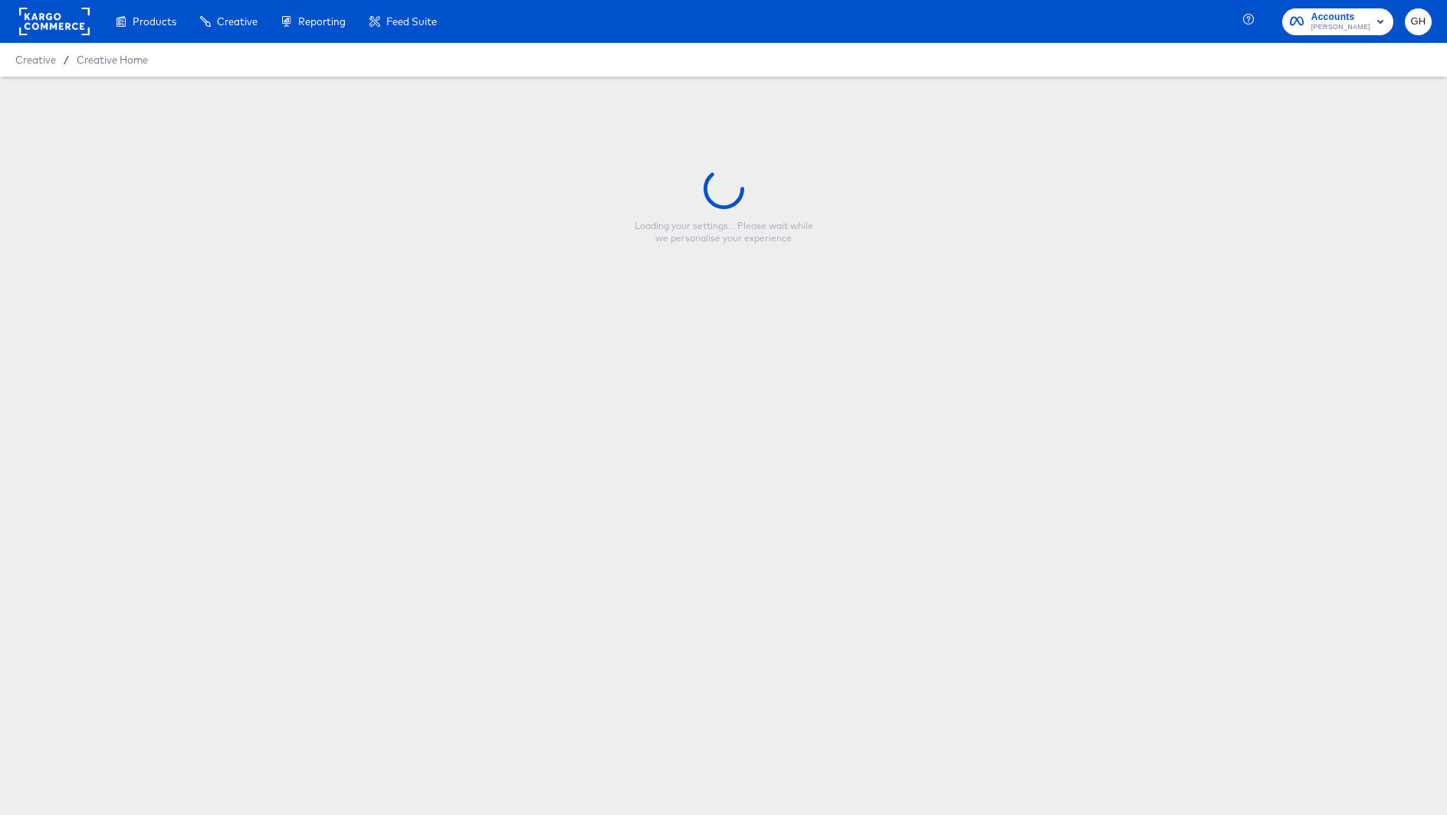
type input "Promo V2 Evergreen_UpTo50"
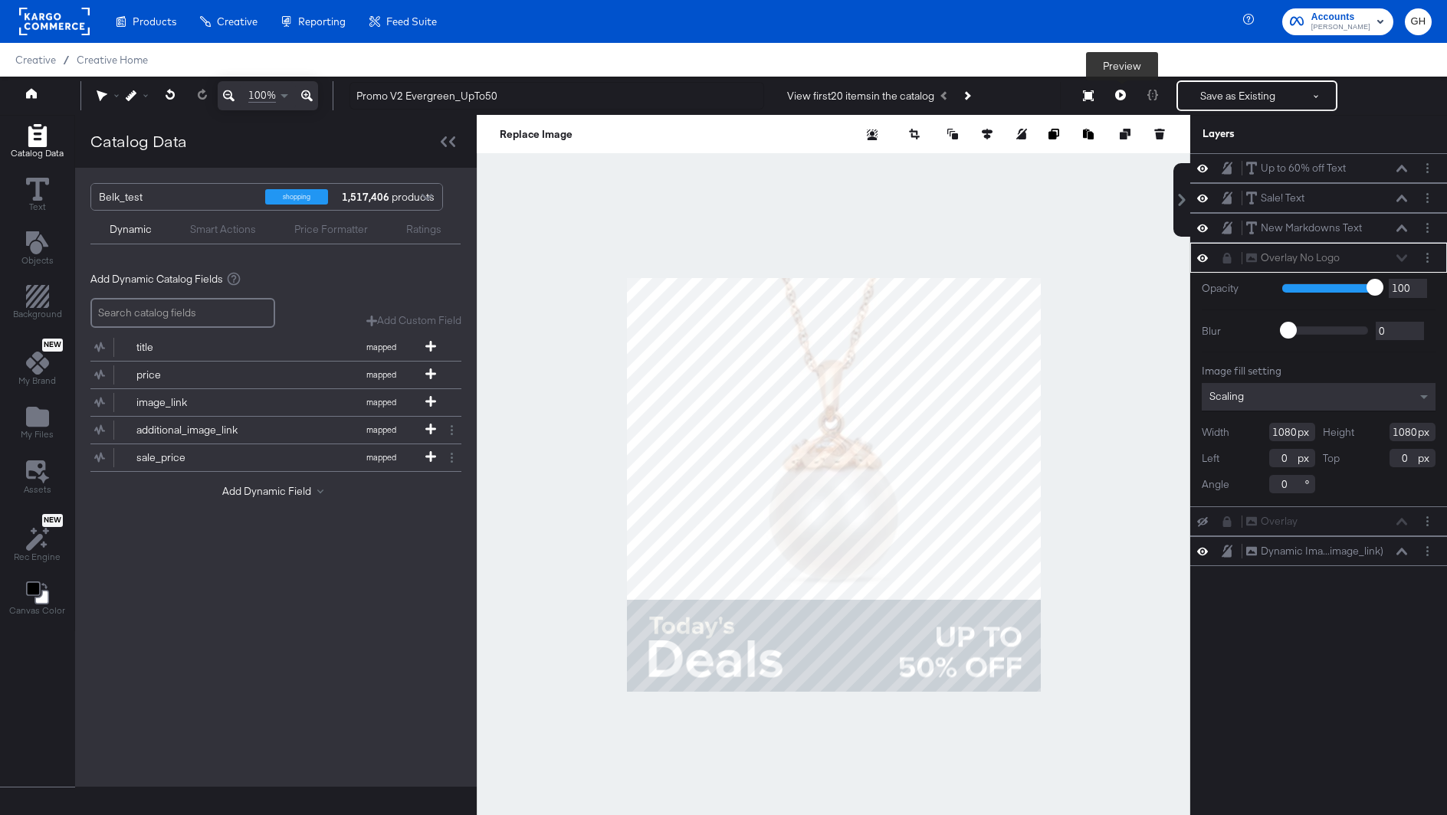
click at [1126, 91] on button at bounding box center [1120, 95] width 32 height 31
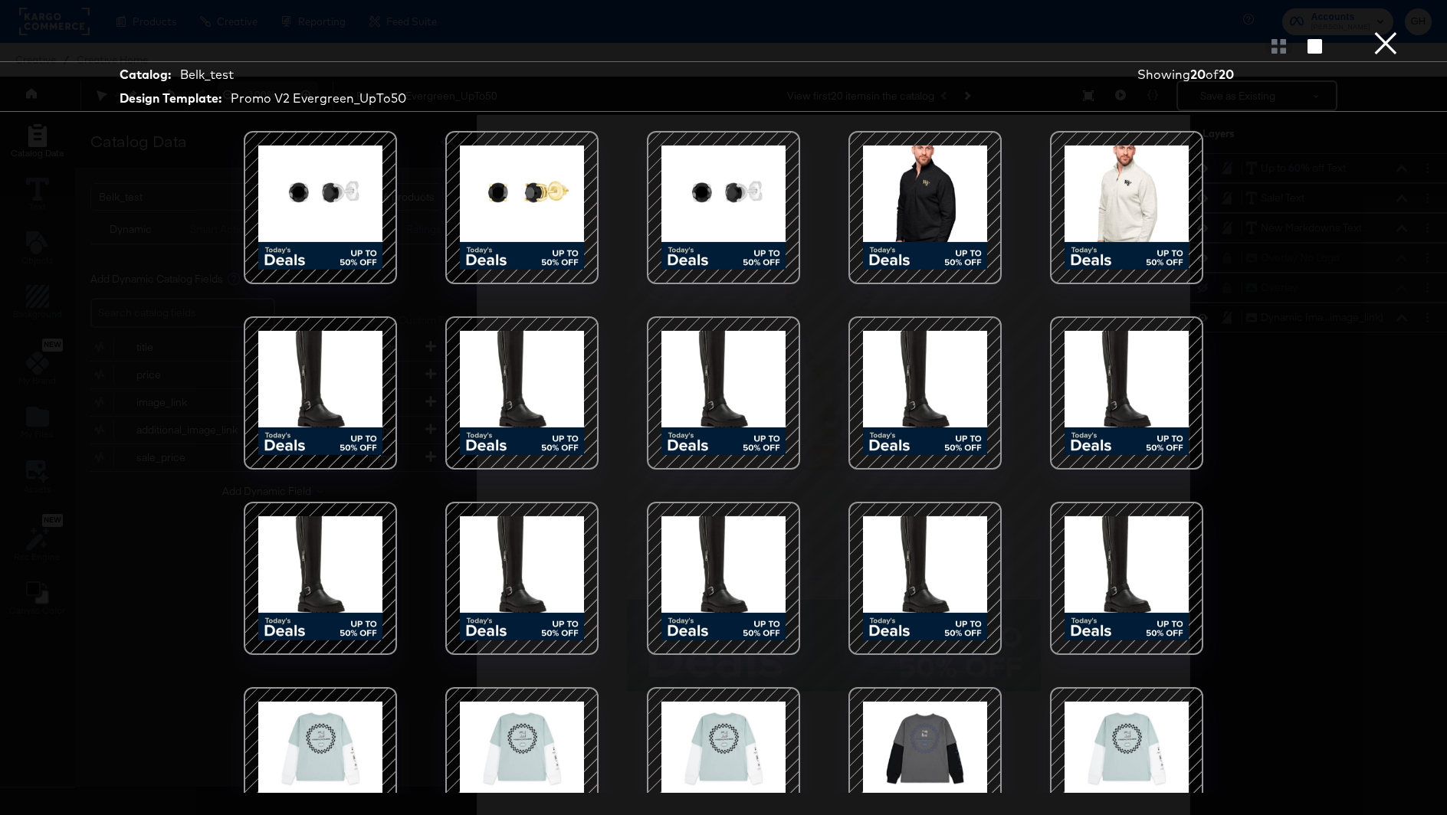
click at [502, 187] on div at bounding box center [522, 208] width 130 height 130
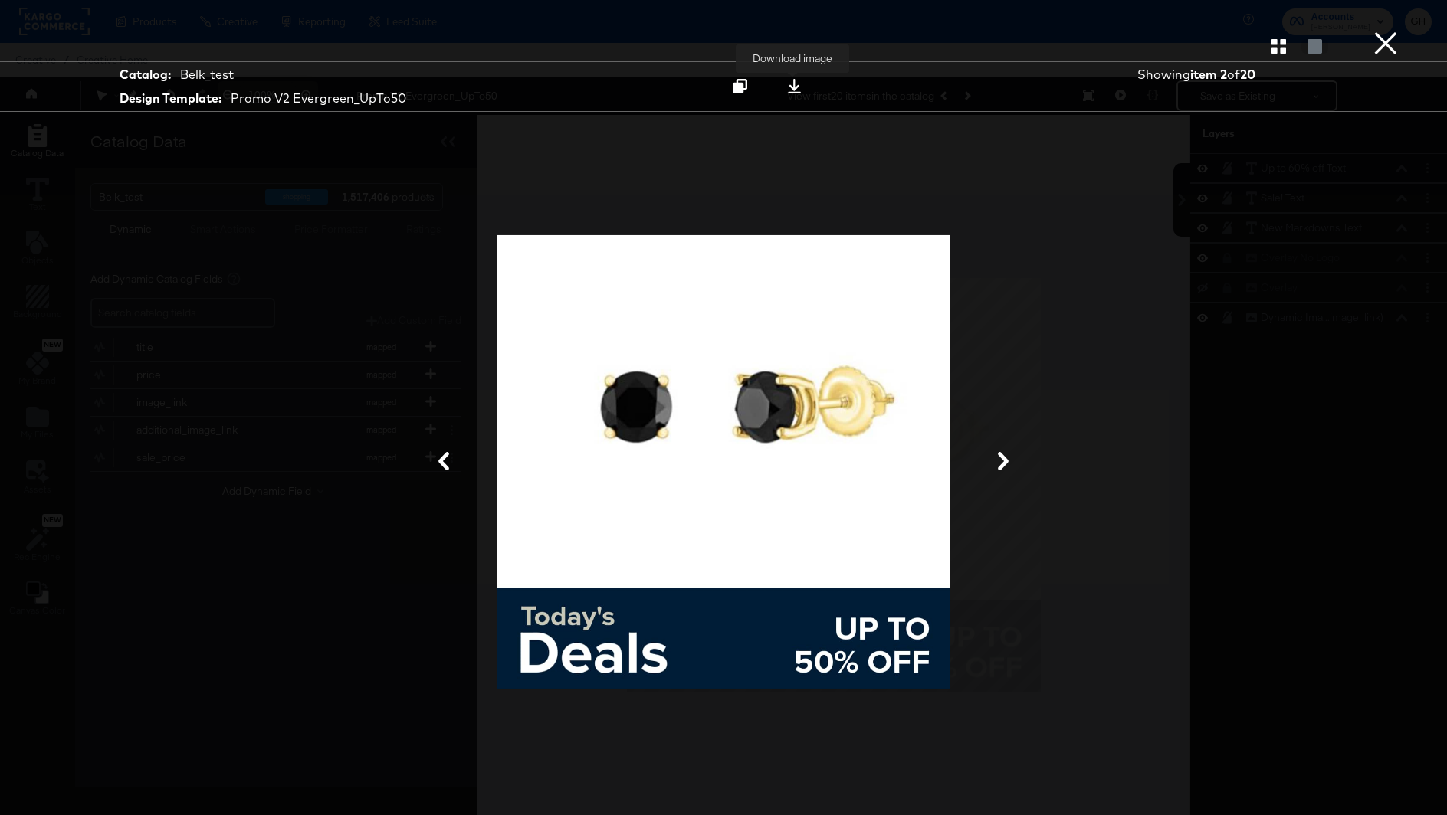
click at [797, 93] on icon at bounding box center [794, 86] width 13 height 15
